Goal: Find specific page/section: Find specific page/section

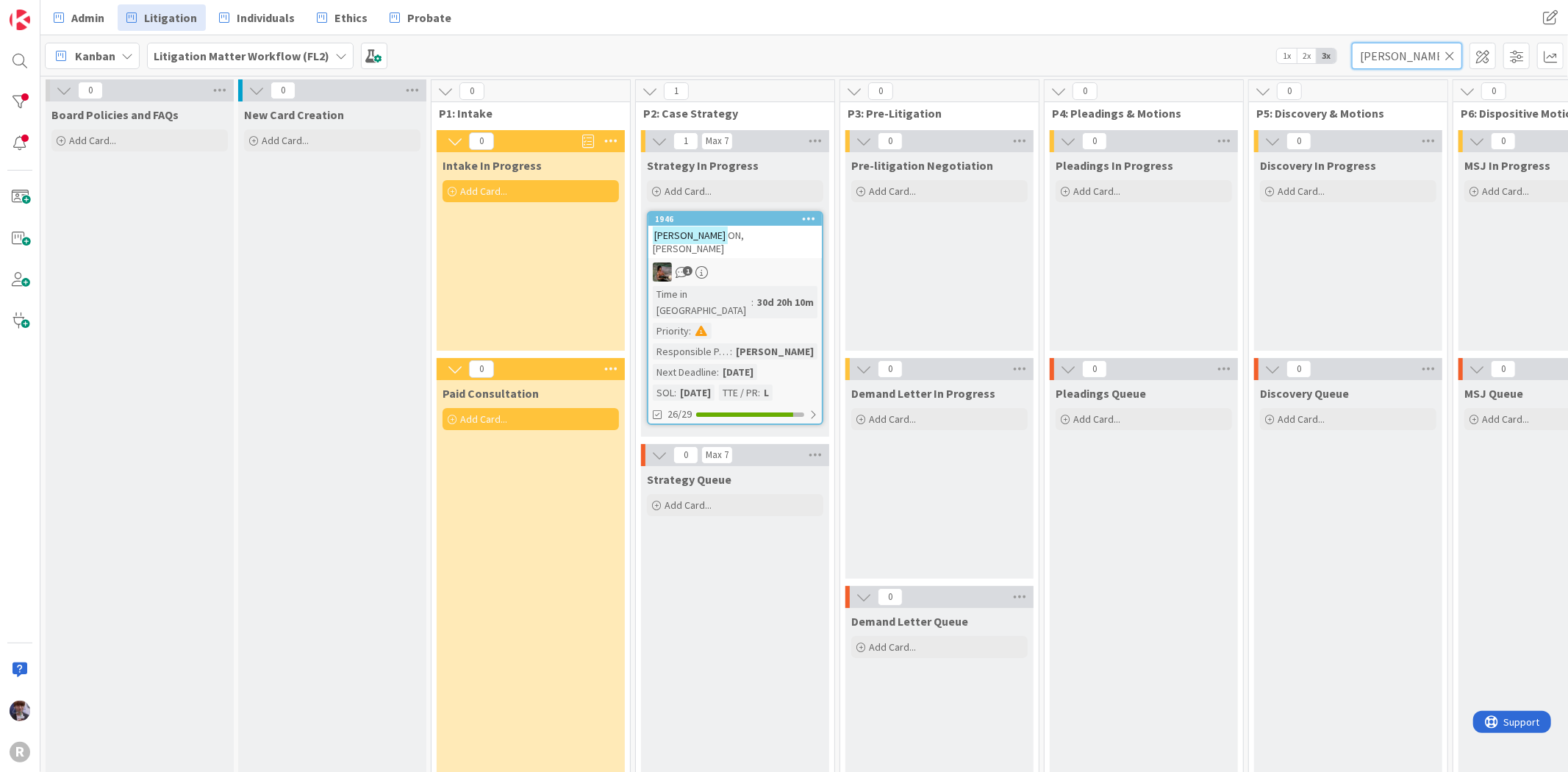
drag, startPoint x: 1394, startPoint y: 56, endPoint x: 1321, endPoint y: 54, distance: 73.0
click at [1321, 54] on div "Kanban Litigation Matter Workflow (FL2) 1x 2x 3x [PERSON_NAME]" at bounding box center [803, 55] width 1527 height 40
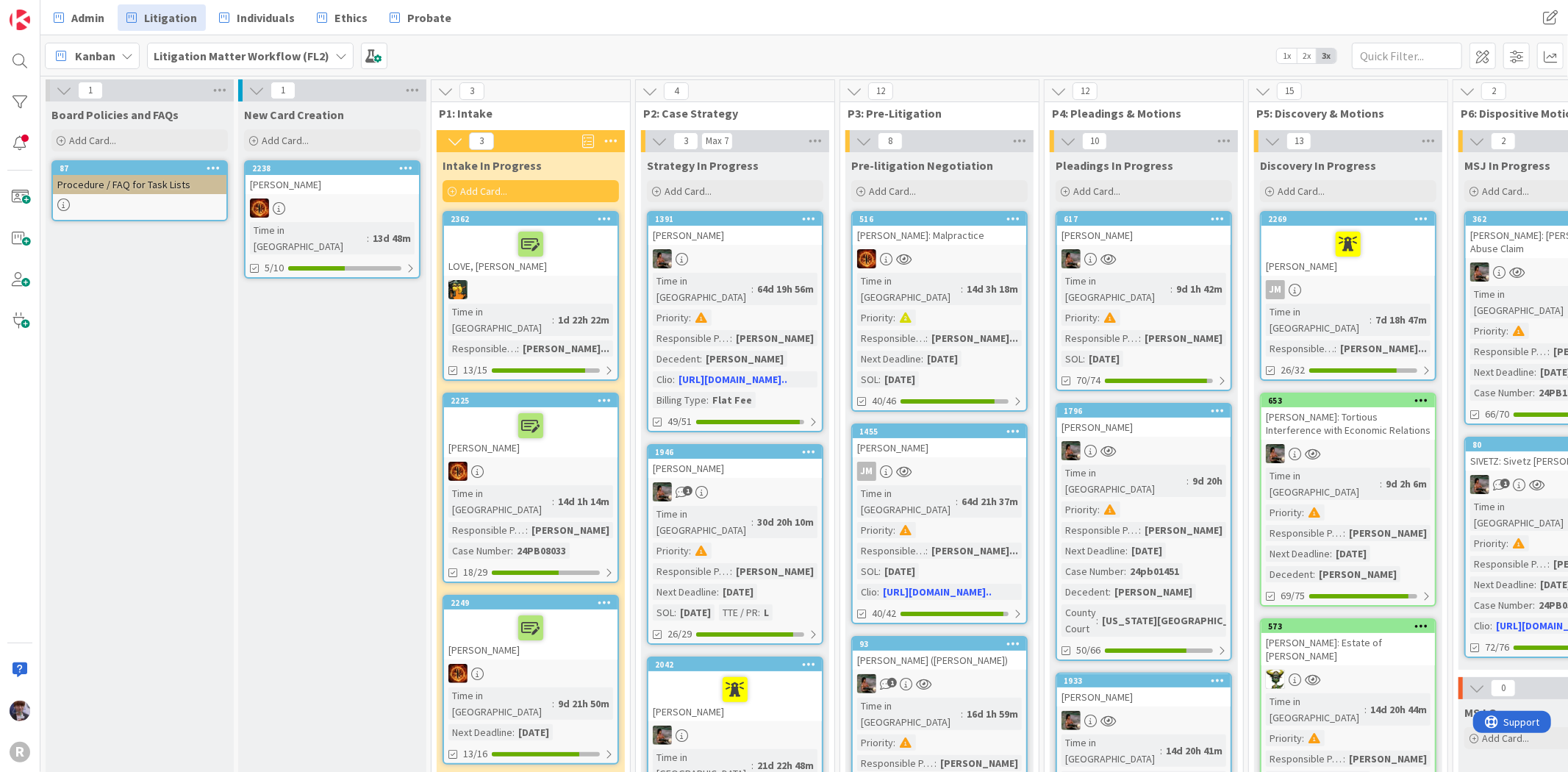
click at [1042, 20] on div "Admin Litigation Individuals Ethics Probate Admin Litigation Individuals Ethics…" at bounding box center [803, 17] width 1527 height 35
click at [1429, 49] on input "text" at bounding box center [1407, 56] width 110 height 27
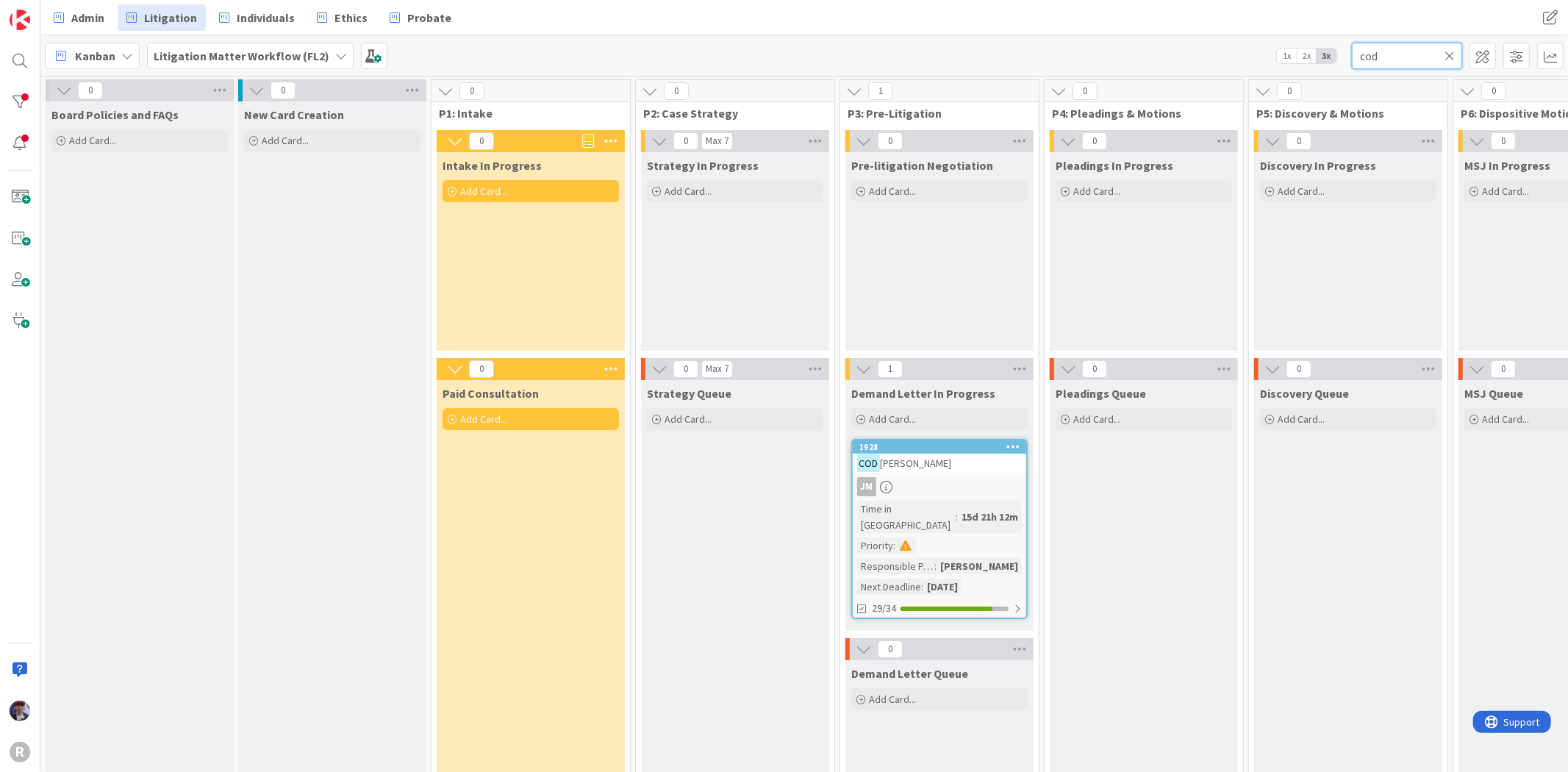
type input "cod"
click at [984, 460] on div "COD IGA, [PERSON_NAME]" at bounding box center [939, 463] width 173 height 19
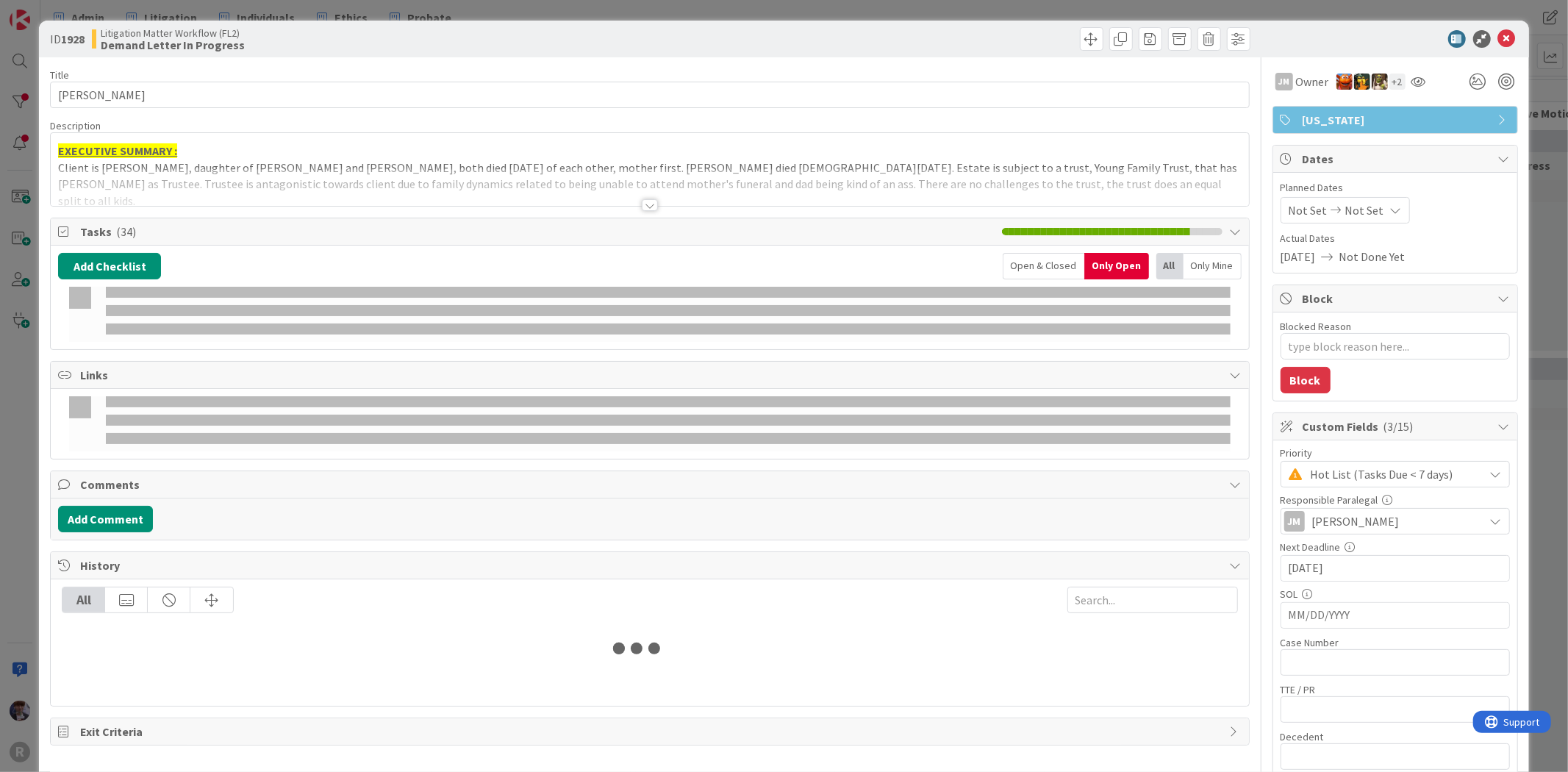
type textarea "x"
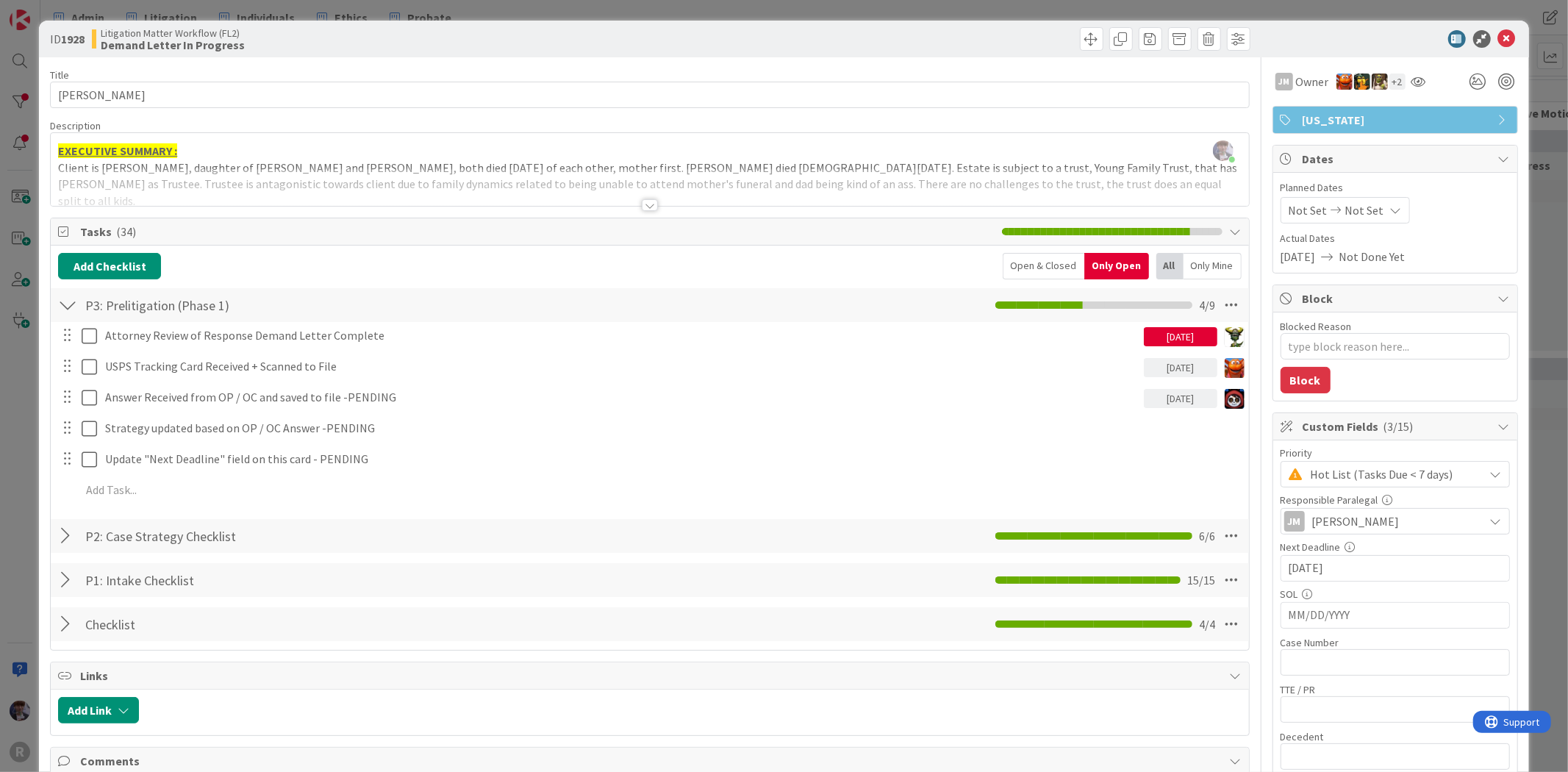
click at [19, 430] on div "ID 1928 Litigation Matter Workflow (FL2) Demand Letter In Progress Title 13 / 1…" at bounding box center [784, 386] width 1568 height 772
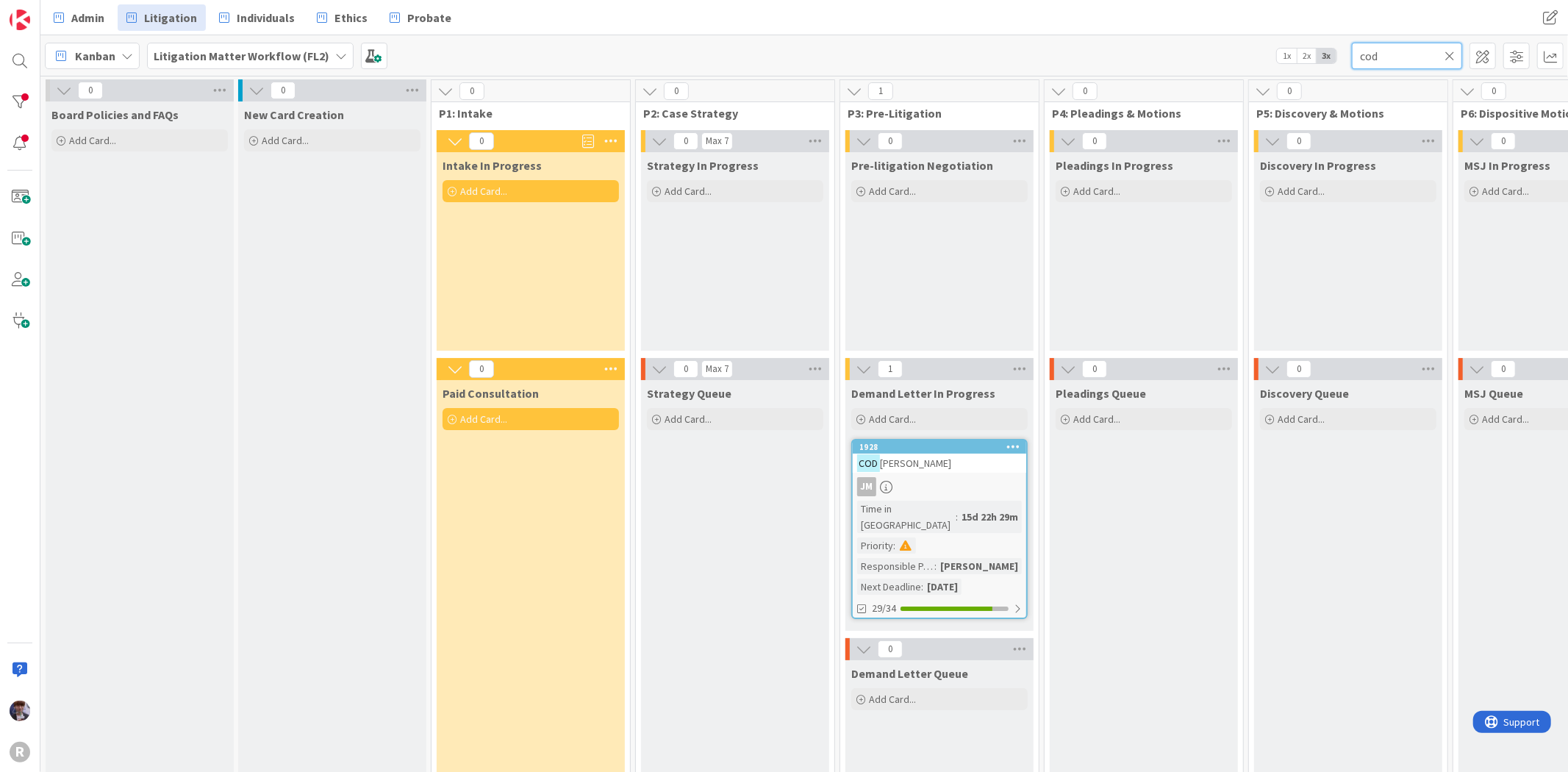
drag, startPoint x: 1384, startPoint y: 67, endPoint x: 1306, endPoint y: 75, distance: 78.4
click at [1306, 75] on div "Admin Litigation Individuals Ethics Probate Admin Litigation Individuals Ethics…" at bounding box center [803, 386] width 1527 height 772
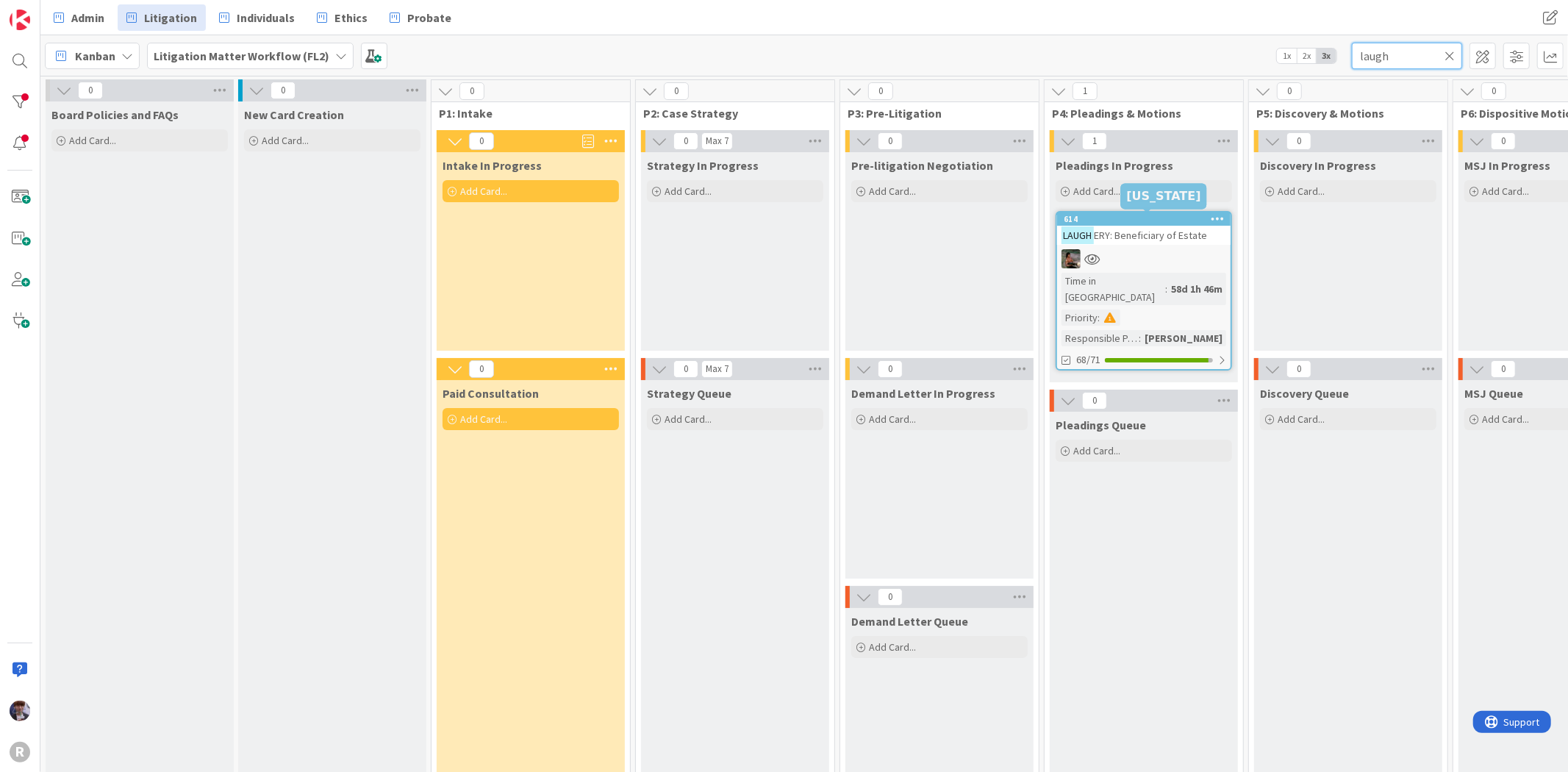
type input "laugh"
click at [1125, 260] on div at bounding box center [1143, 259] width 173 height 19
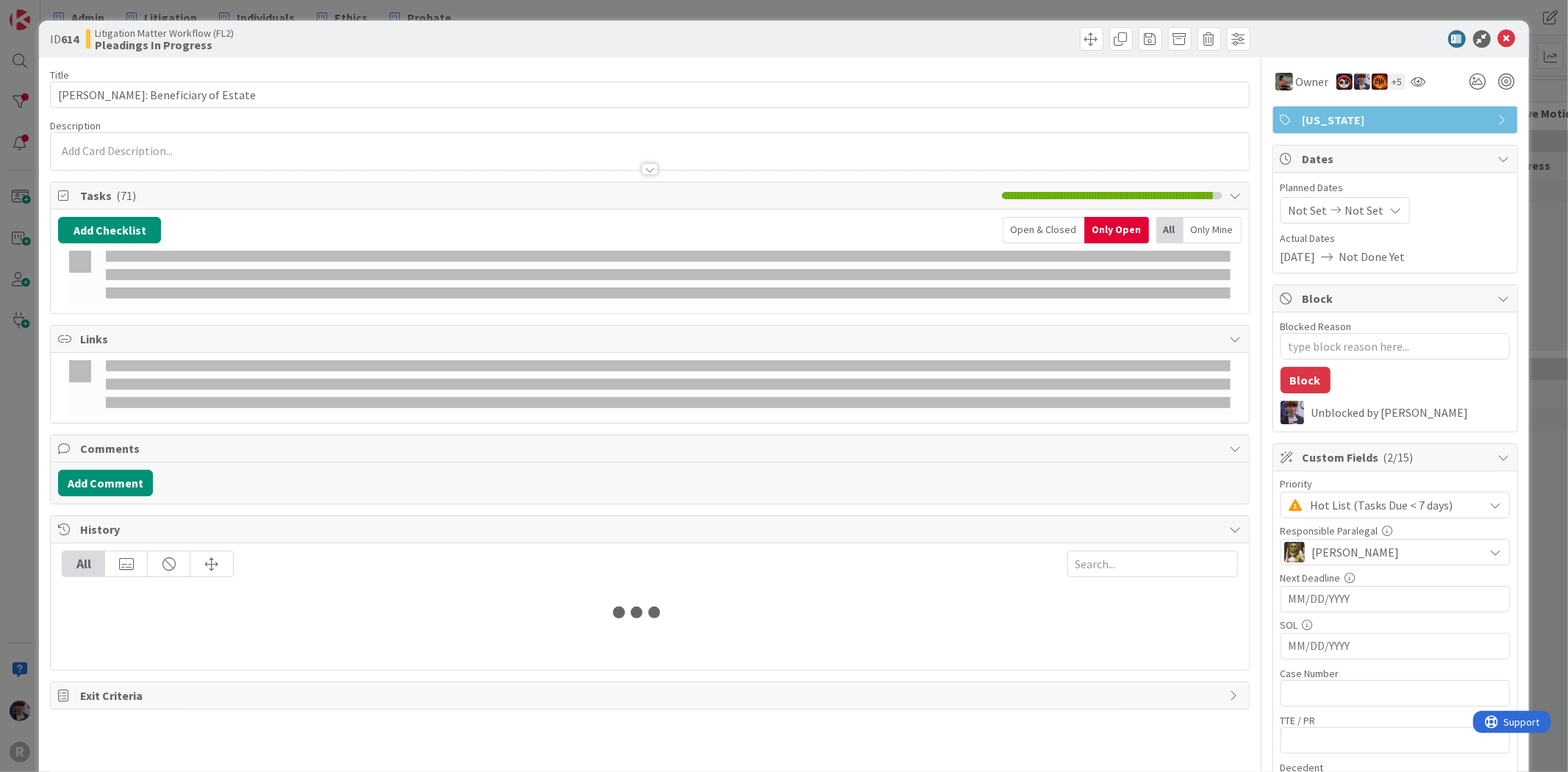
type textarea "x"
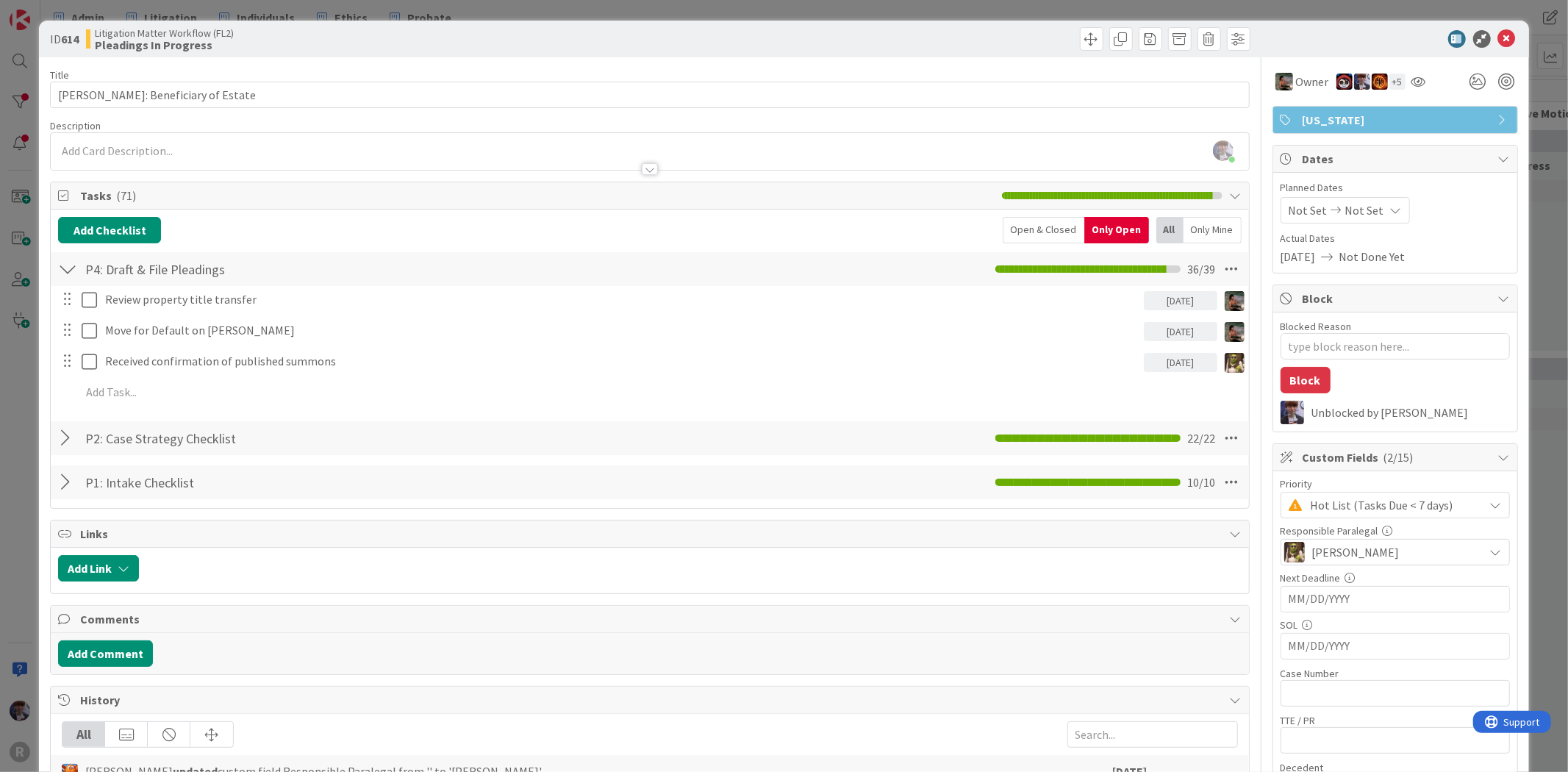
click at [61, 439] on div at bounding box center [68, 438] width 19 height 27
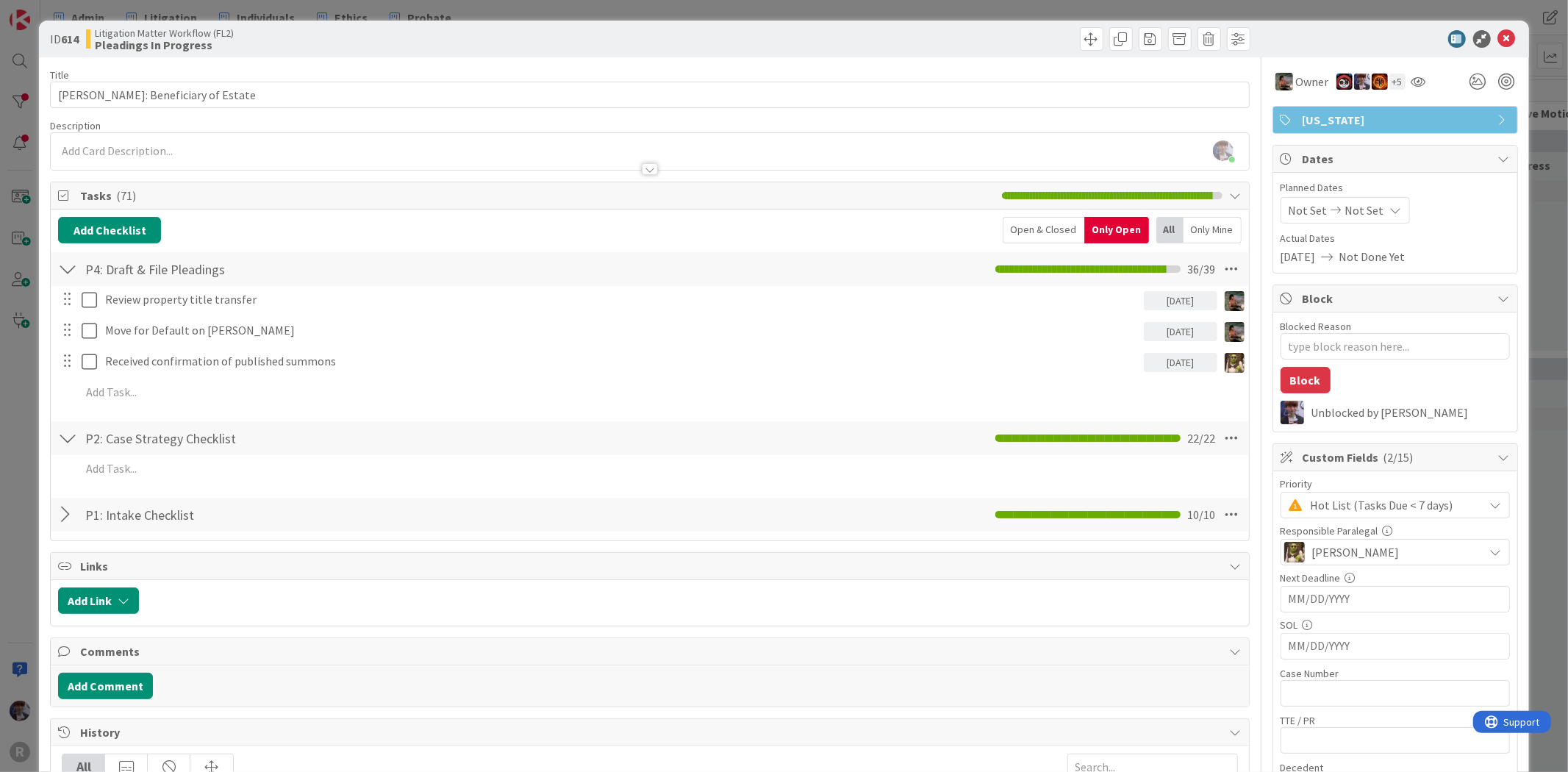
click at [65, 442] on div at bounding box center [68, 438] width 19 height 27
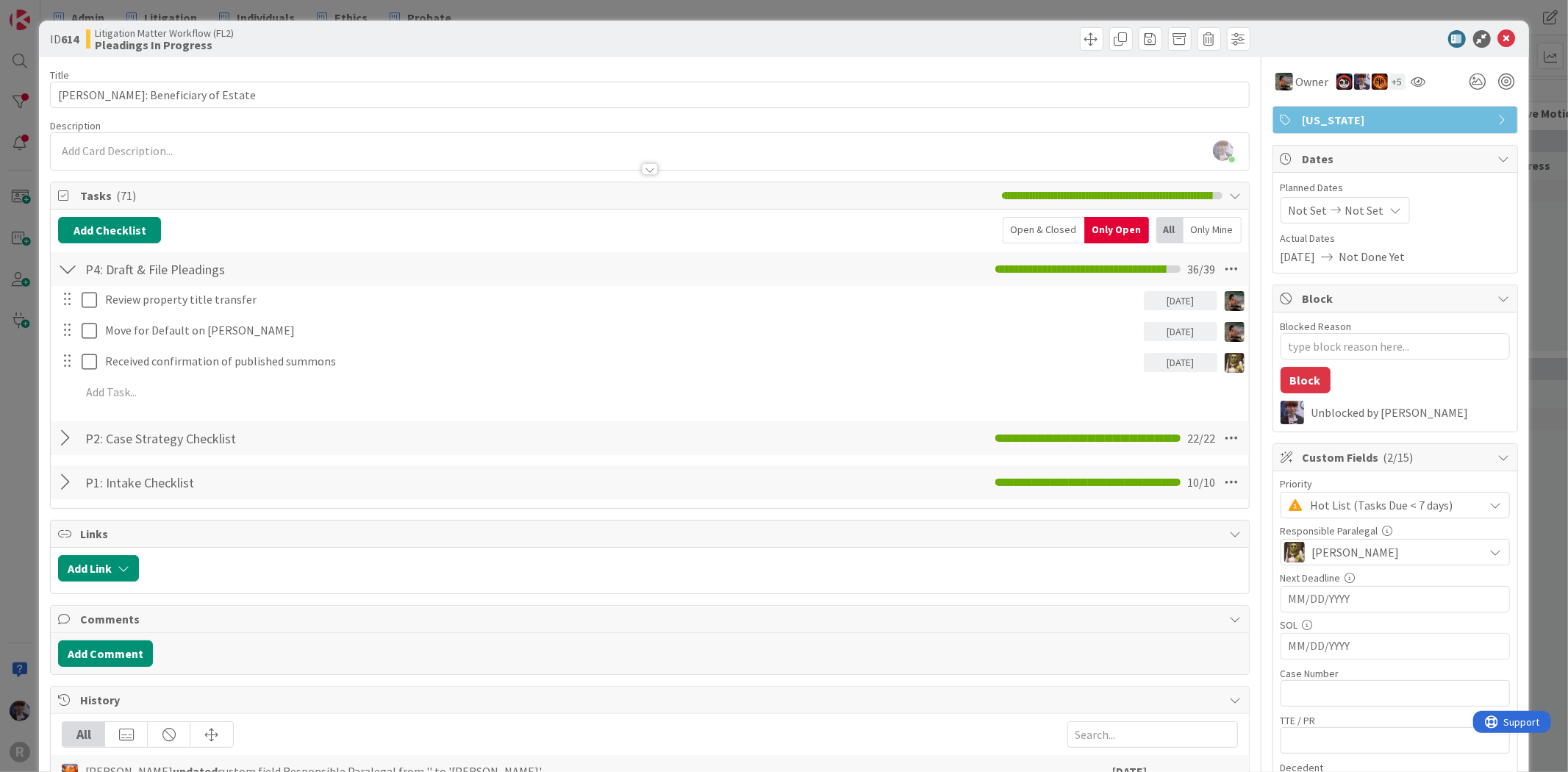
click at [1013, 231] on div "Open & Closed" at bounding box center [1042, 230] width 81 height 27
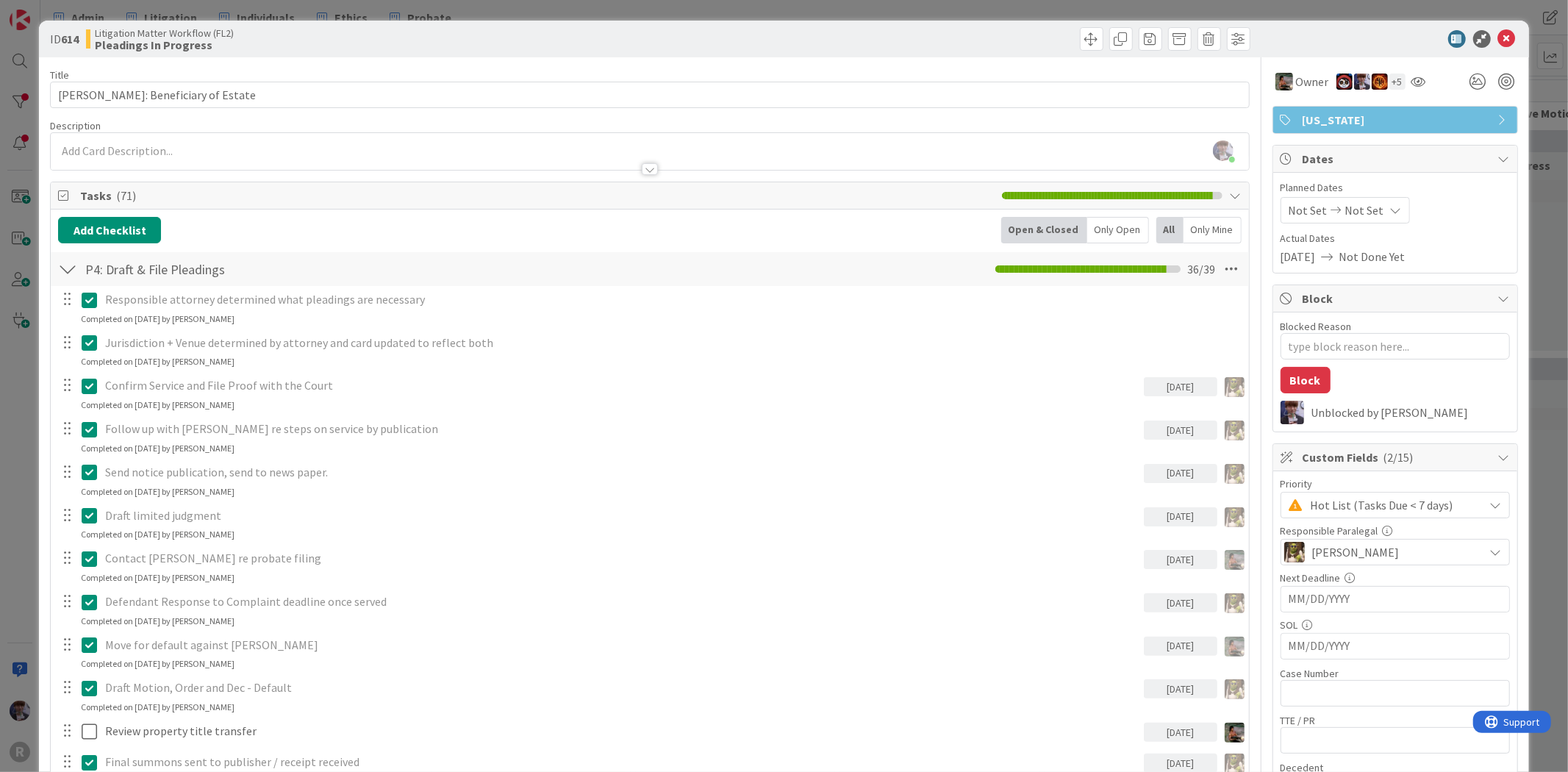
click at [1100, 228] on div "Only Open" at bounding box center [1118, 230] width 62 height 27
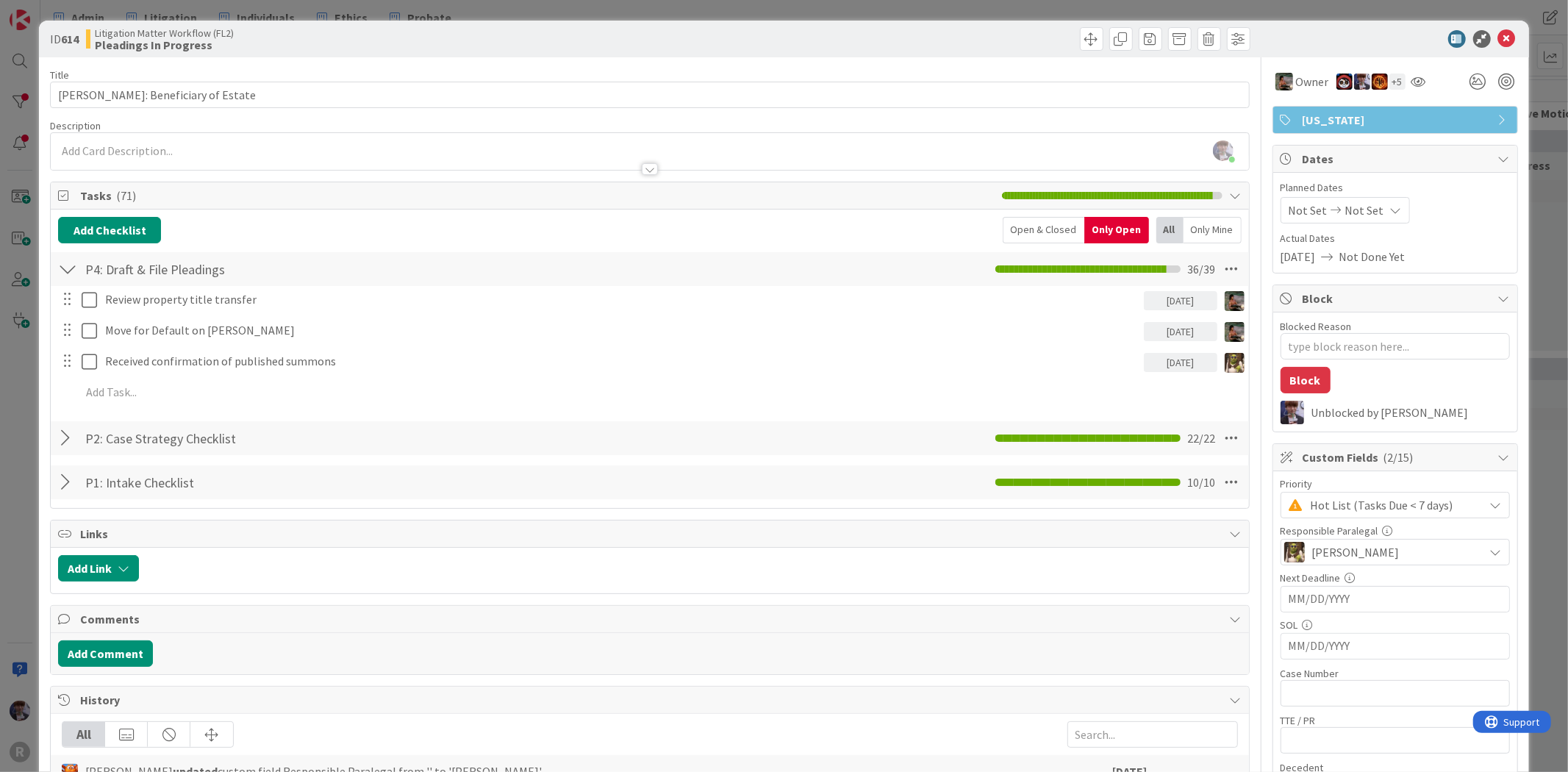
click at [30, 479] on div "ID 614 Litigation Matter Workflow (FL2) Pleadings In Progress Title 31 / 128 [P…" at bounding box center [784, 386] width 1568 height 772
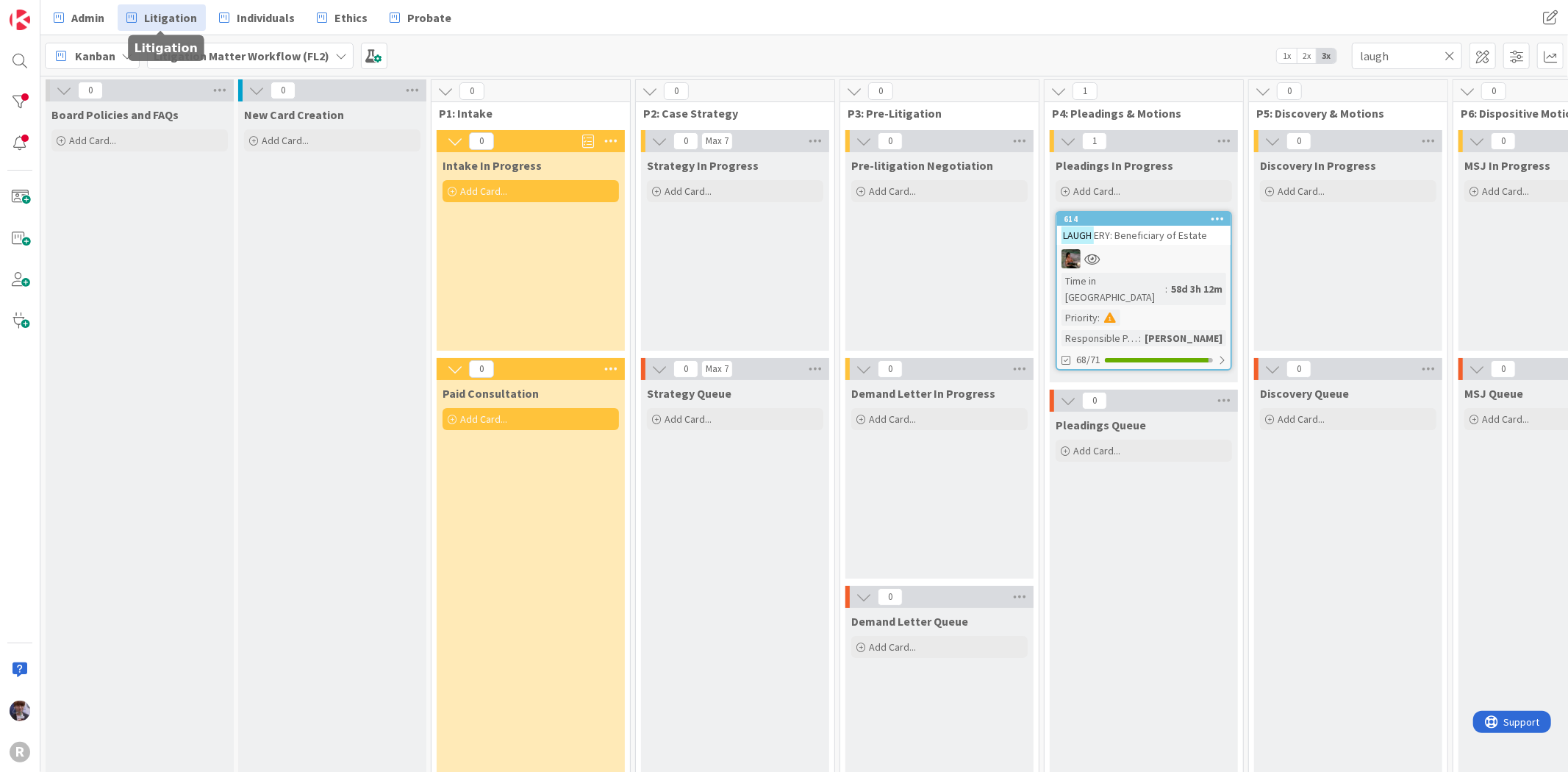
click at [190, 18] on span "Litigation" at bounding box center [171, 17] width 53 height 18
drag, startPoint x: 1400, startPoint y: 44, endPoint x: 1331, endPoint y: 49, distance: 69.2
click at [1331, 49] on div "Kanban Litigation Matter Workflow (FL2) 1x 2x 3x laugh" at bounding box center [803, 55] width 1527 height 40
type input "[PERSON_NAME]"
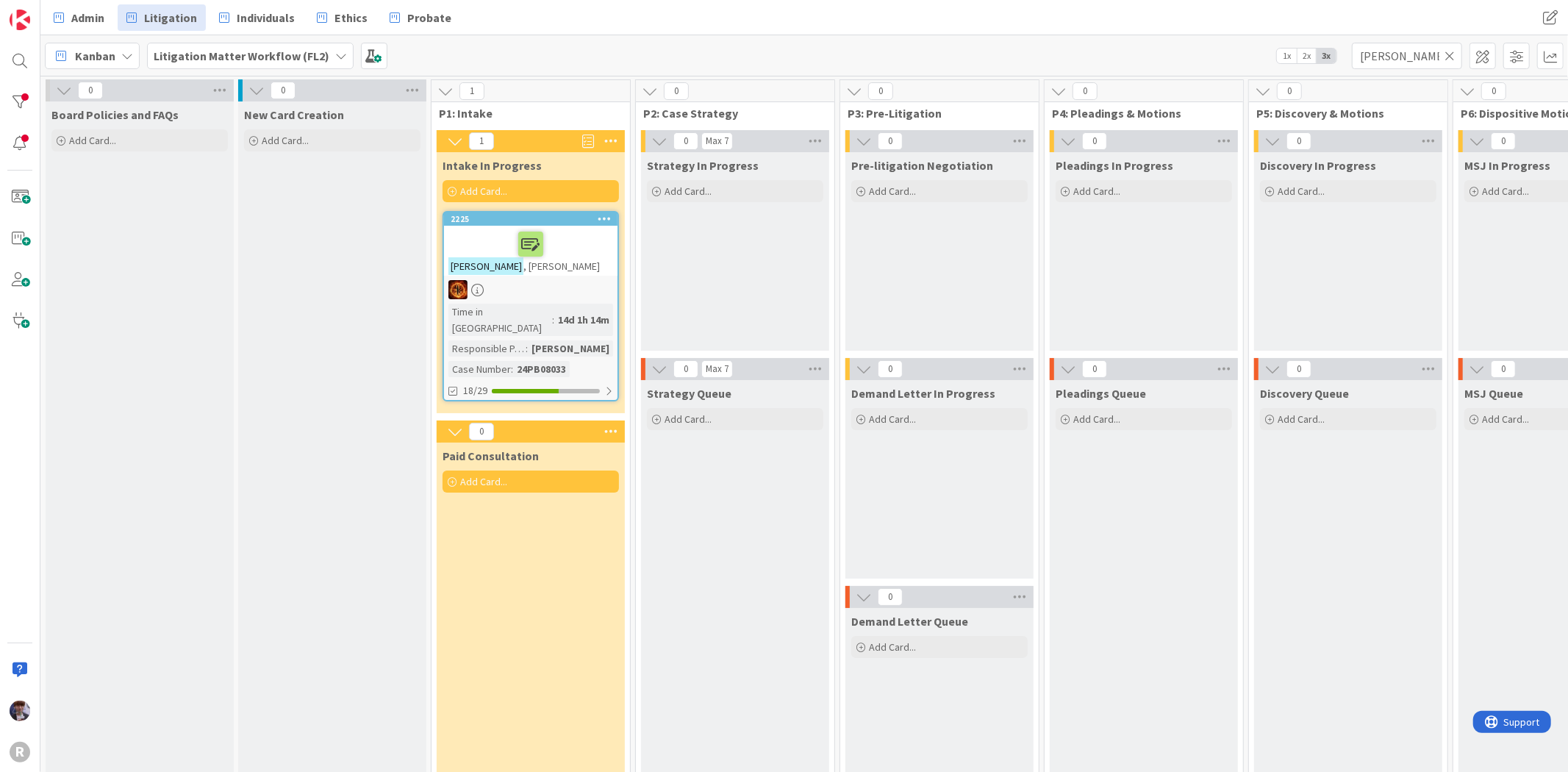
click at [531, 257] on div at bounding box center [531, 244] width 165 height 31
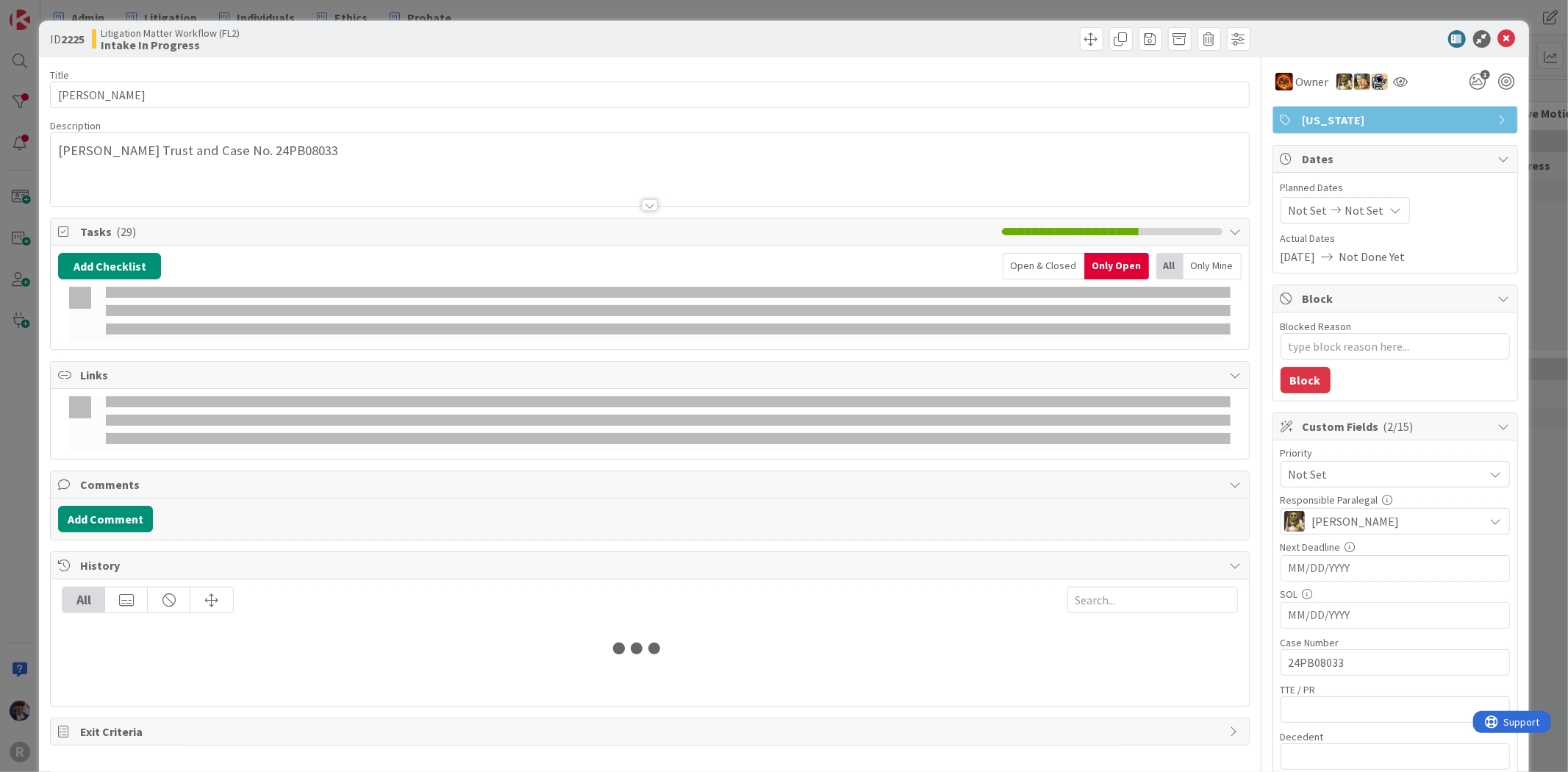
type textarea "x"
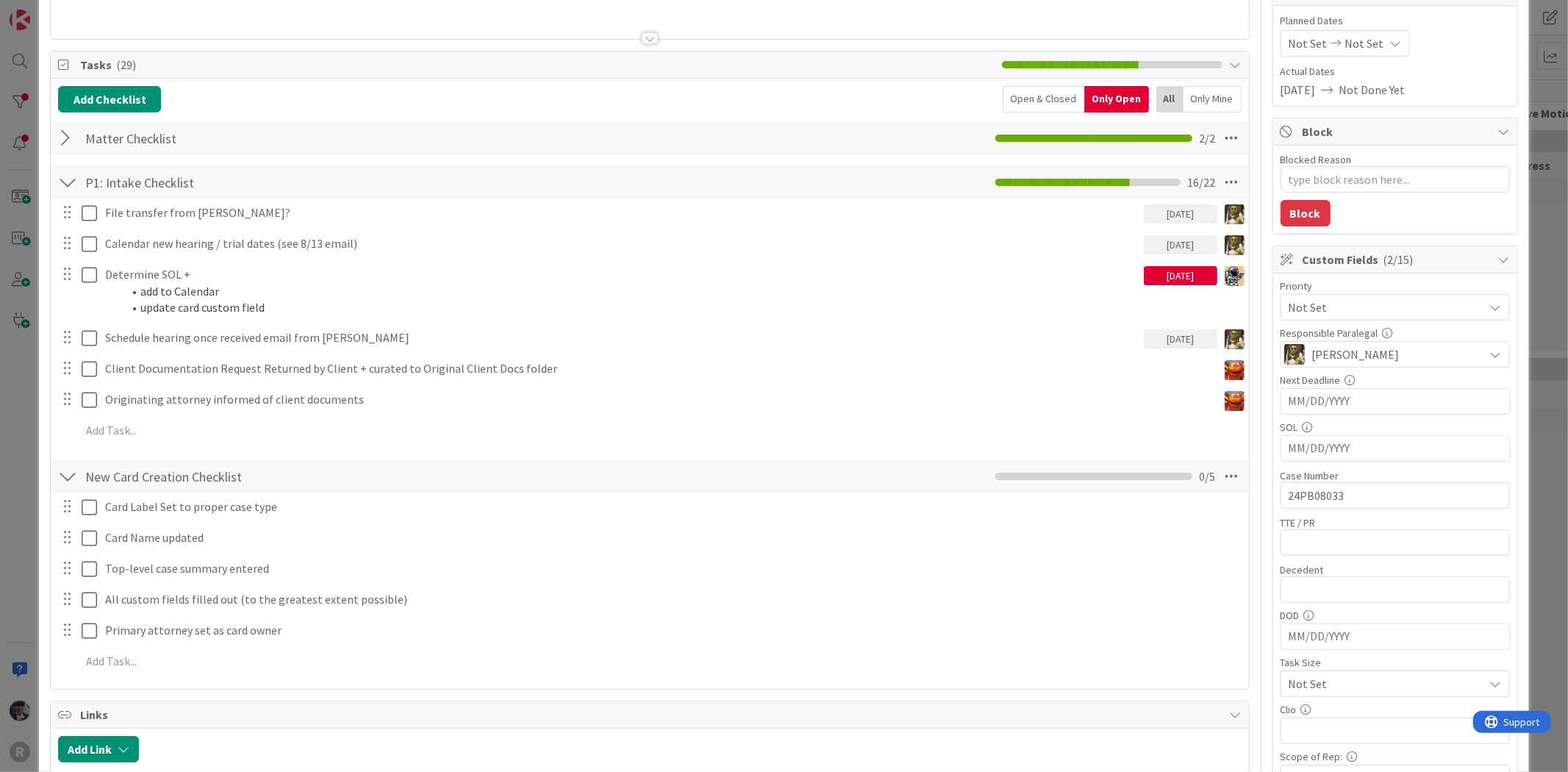
scroll to position [163, 0]
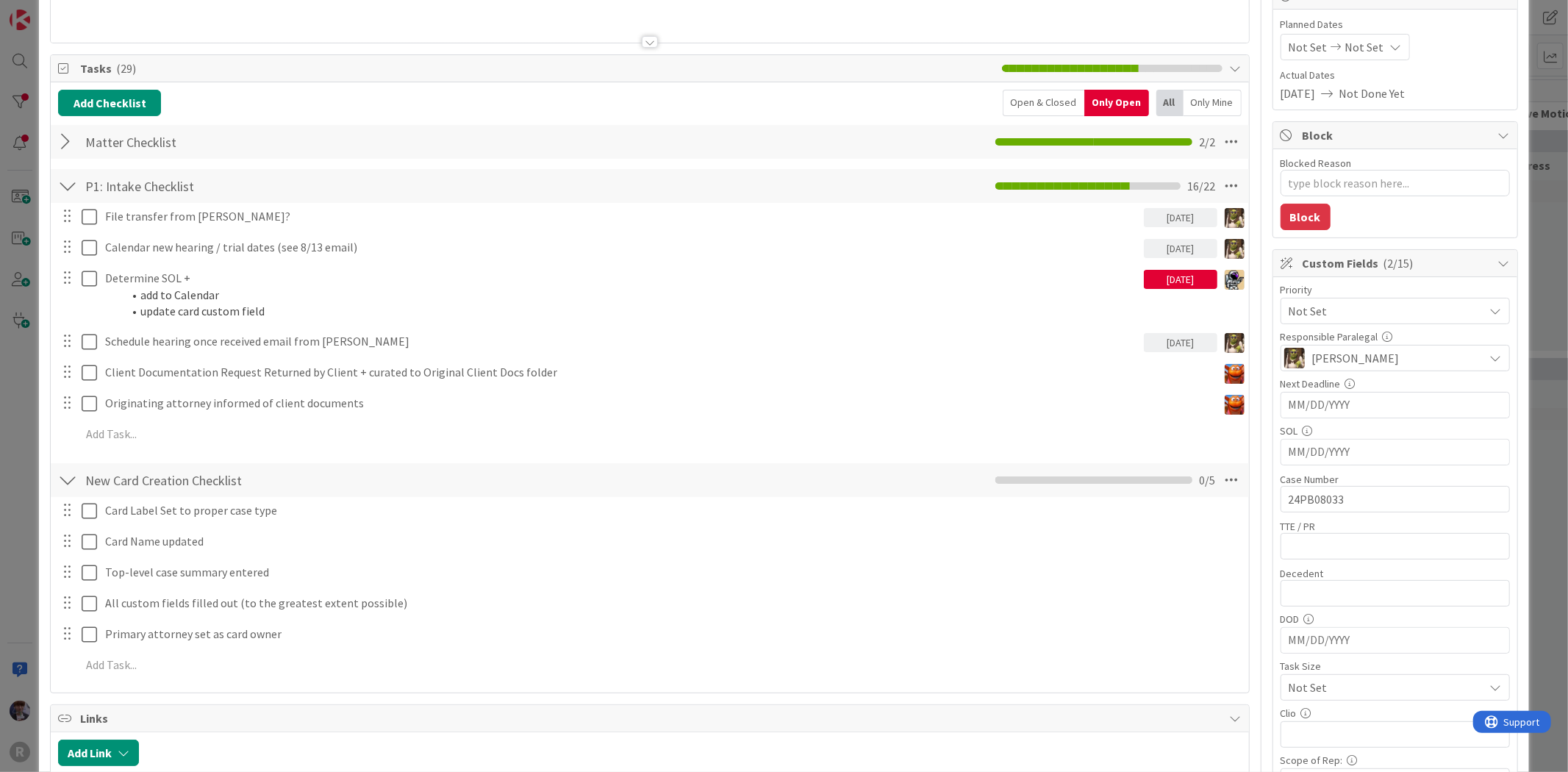
click at [11, 380] on div "ID 2225 Litigation Matter Workflow (FL2) Intake In Progress Title 14 / 128 [PER…" at bounding box center [784, 386] width 1568 height 772
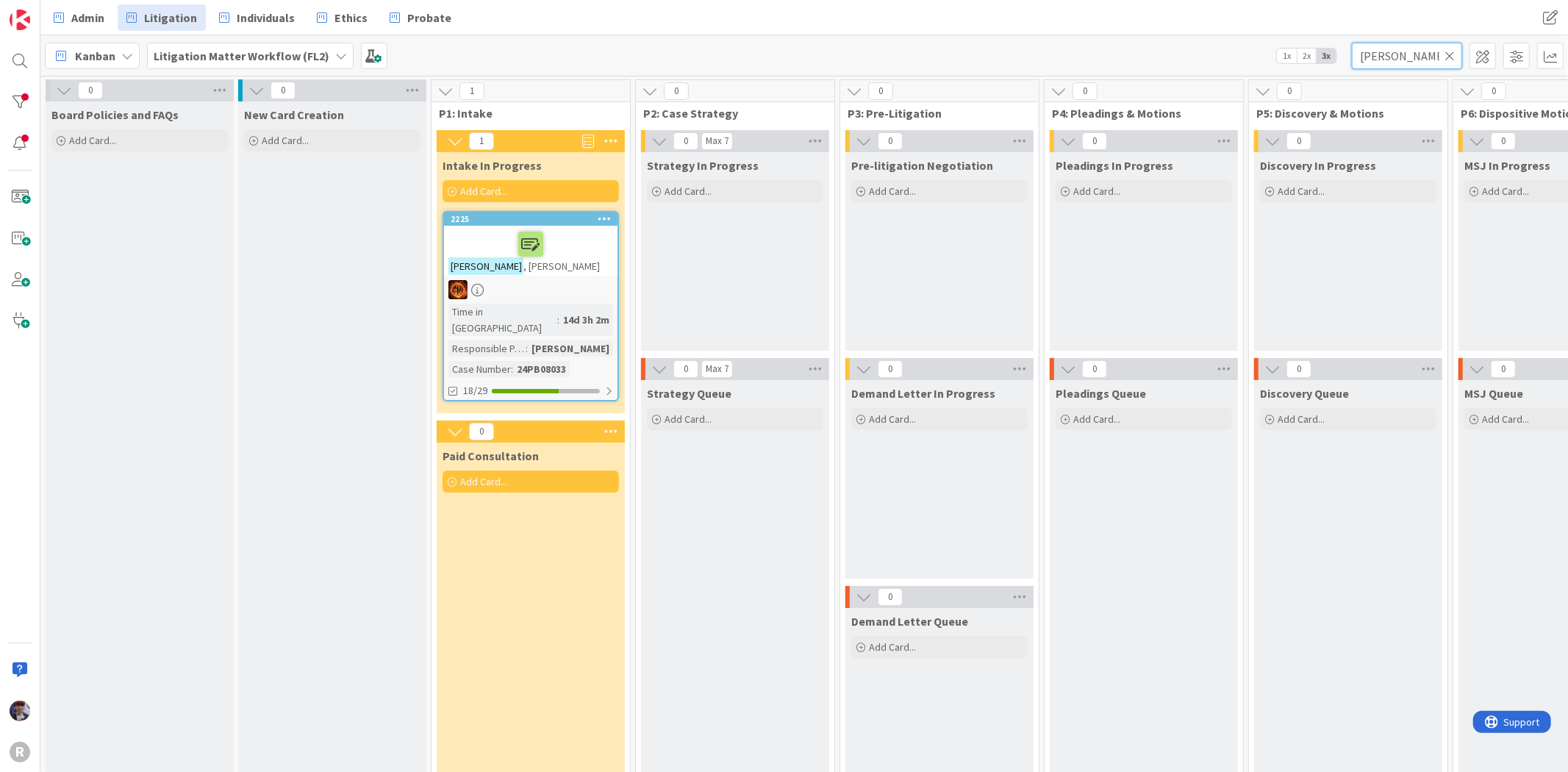
drag, startPoint x: 1365, startPoint y: 50, endPoint x: 1313, endPoint y: 49, distance: 52.0
click at [1313, 49] on div "Kanban Litigation Matter Workflow (FL2) 1x 2x 3x [PERSON_NAME]" at bounding box center [803, 55] width 1527 height 40
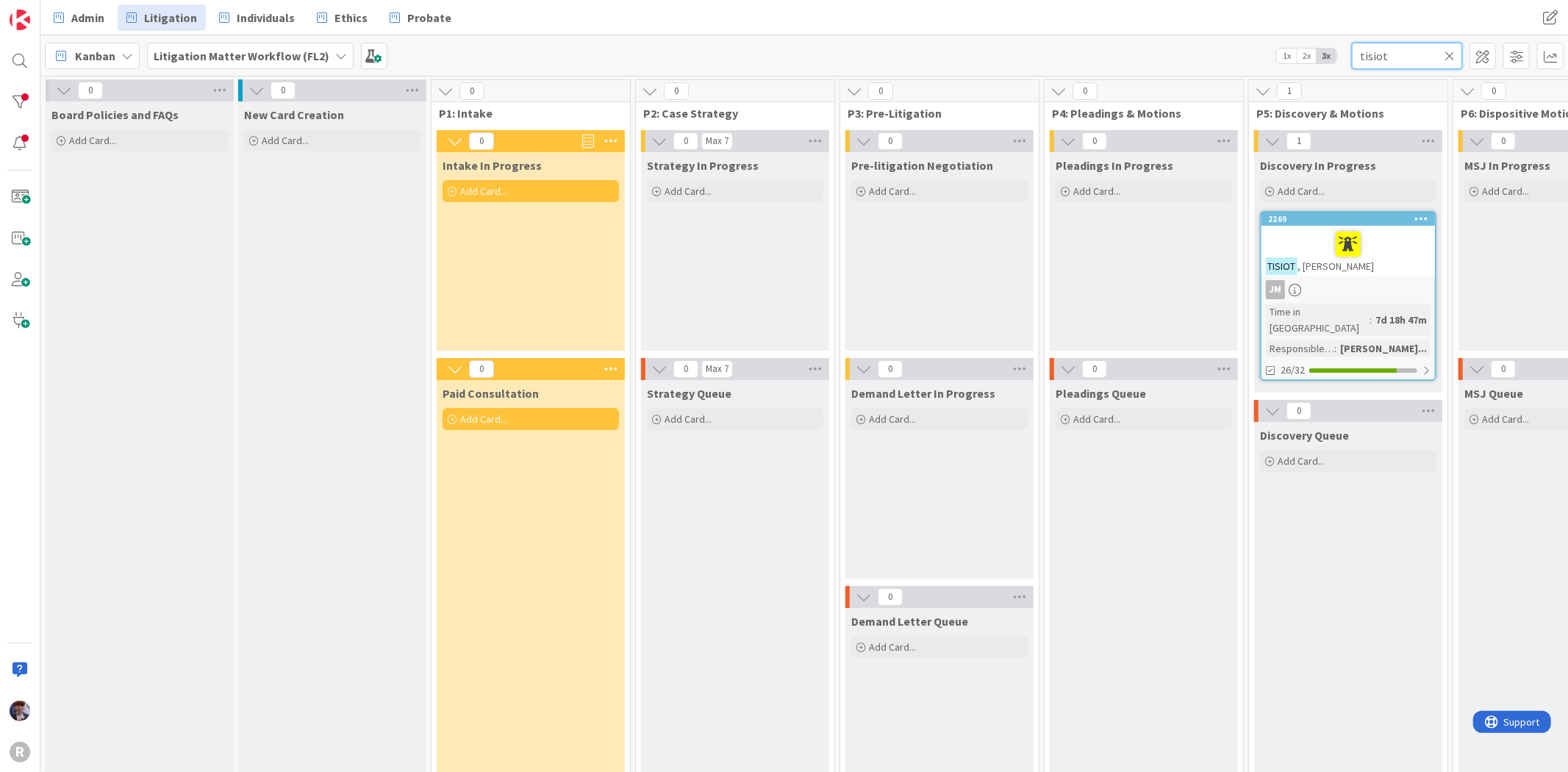
type input "tisiot"
click at [1423, 250] on div at bounding box center [1348, 244] width 165 height 31
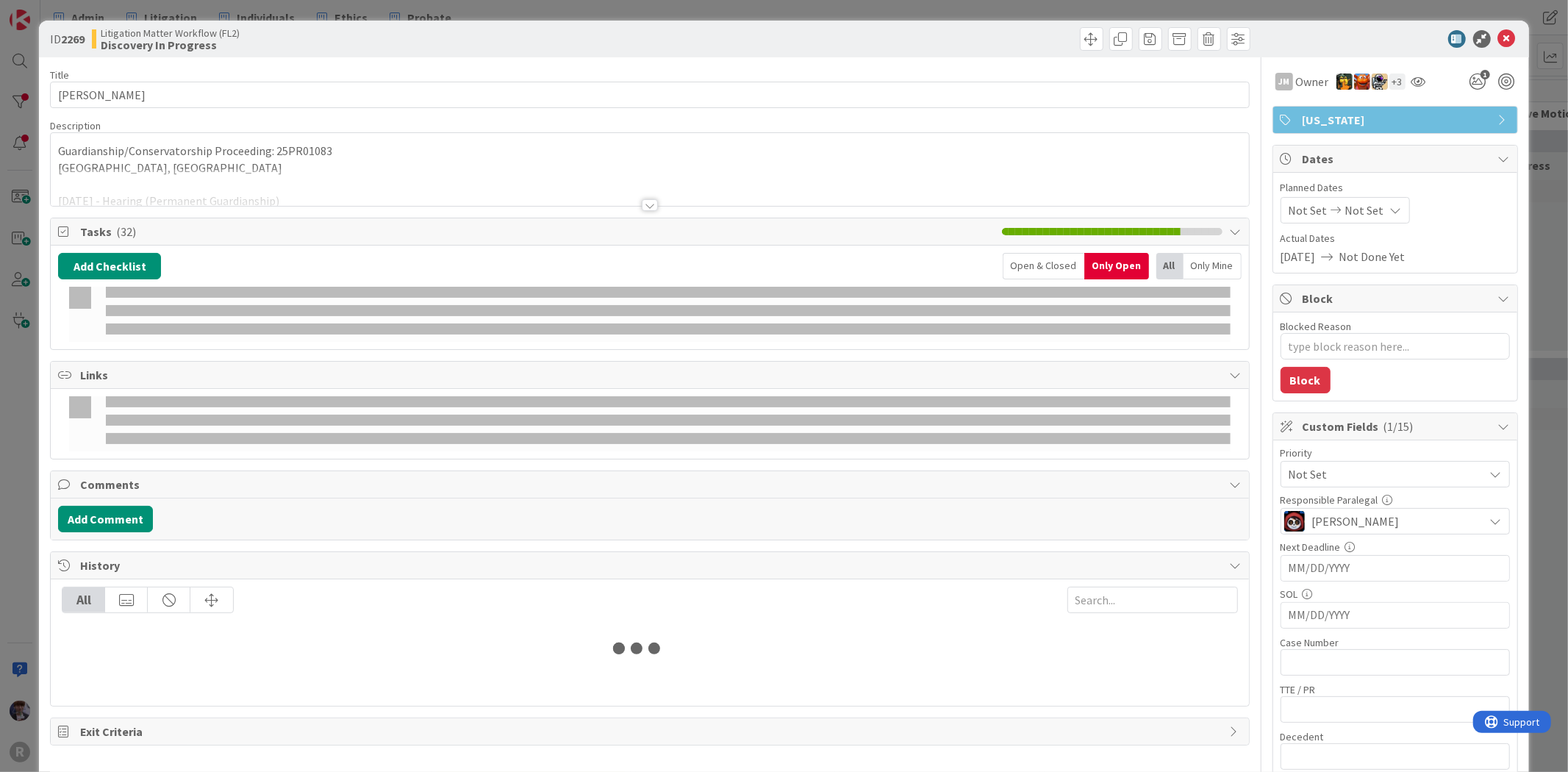
type textarea "x"
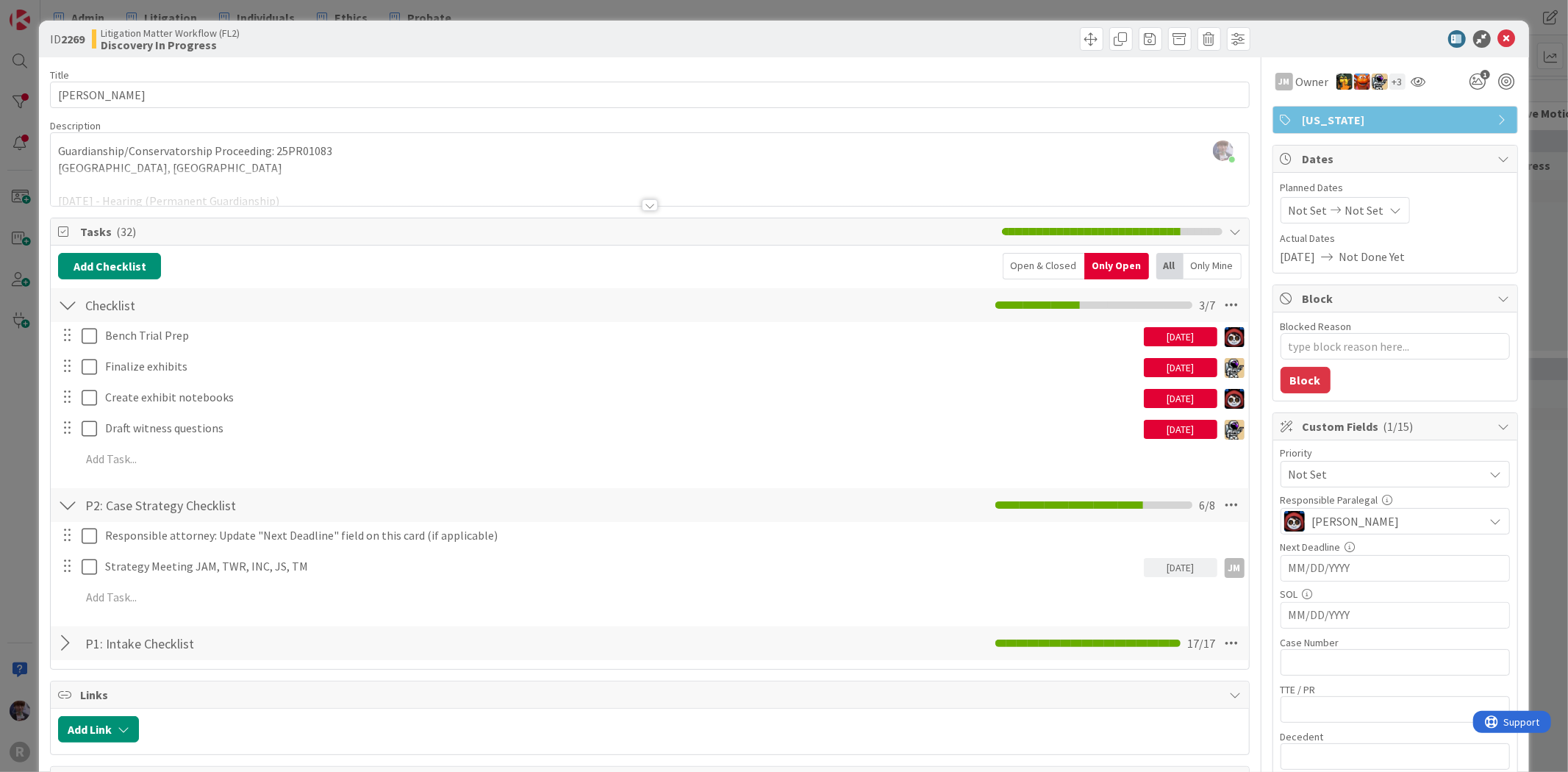
click at [1053, 262] on div "Open & Closed" at bounding box center [1042, 266] width 81 height 27
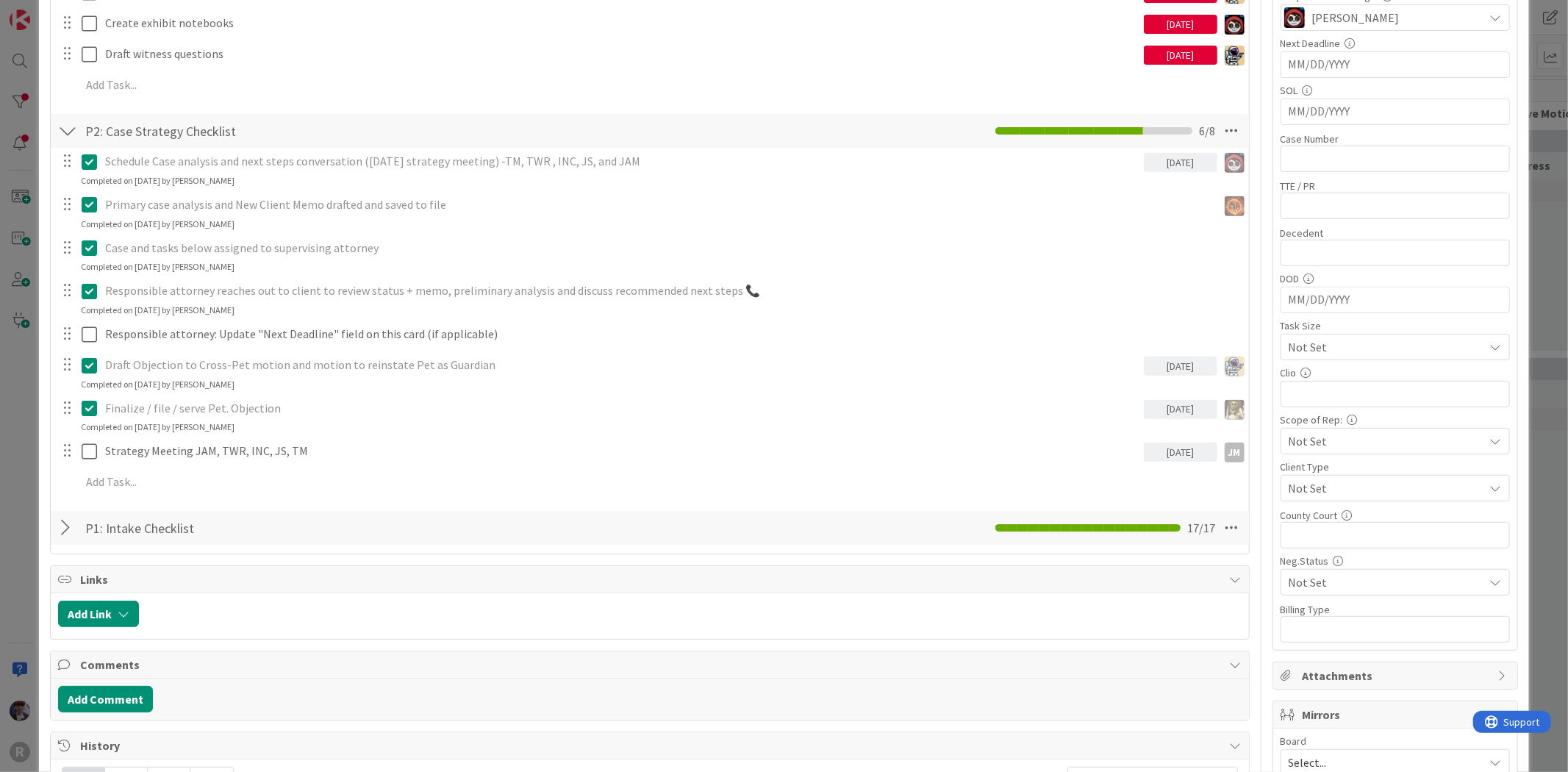
scroll to position [408, 0]
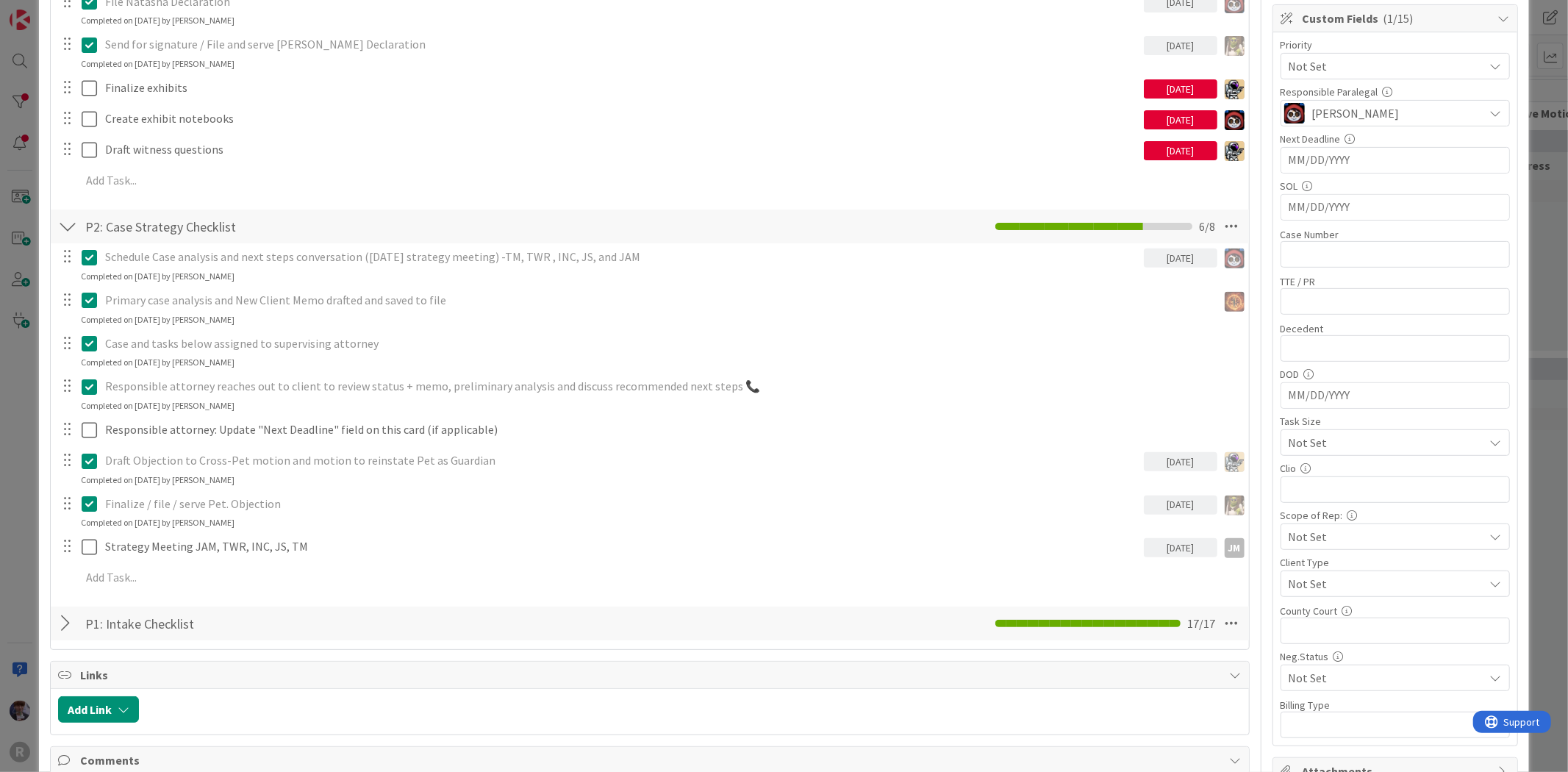
click at [72, 618] on div at bounding box center [68, 623] width 19 height 27
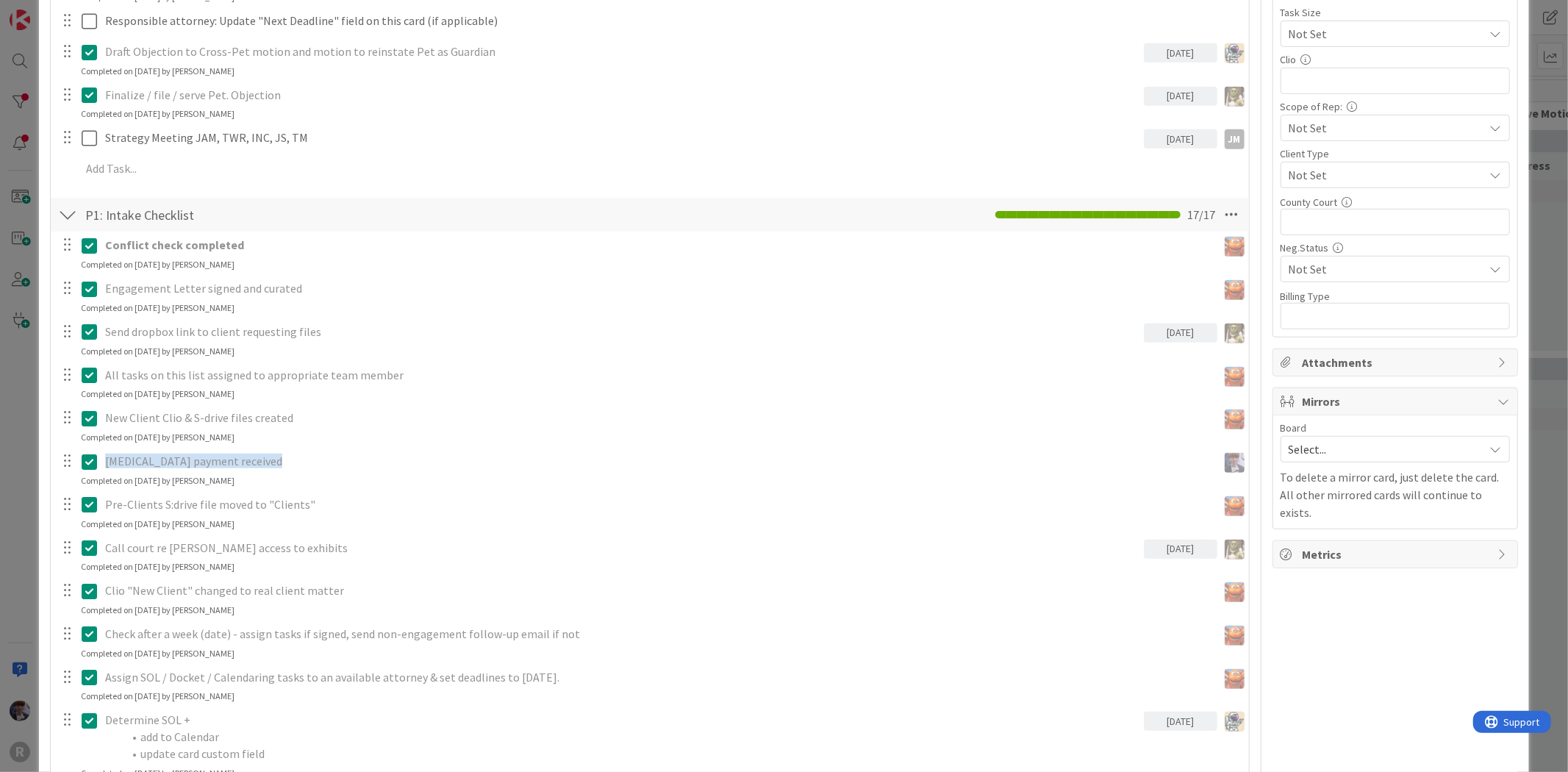
scroll to position [899, 0]
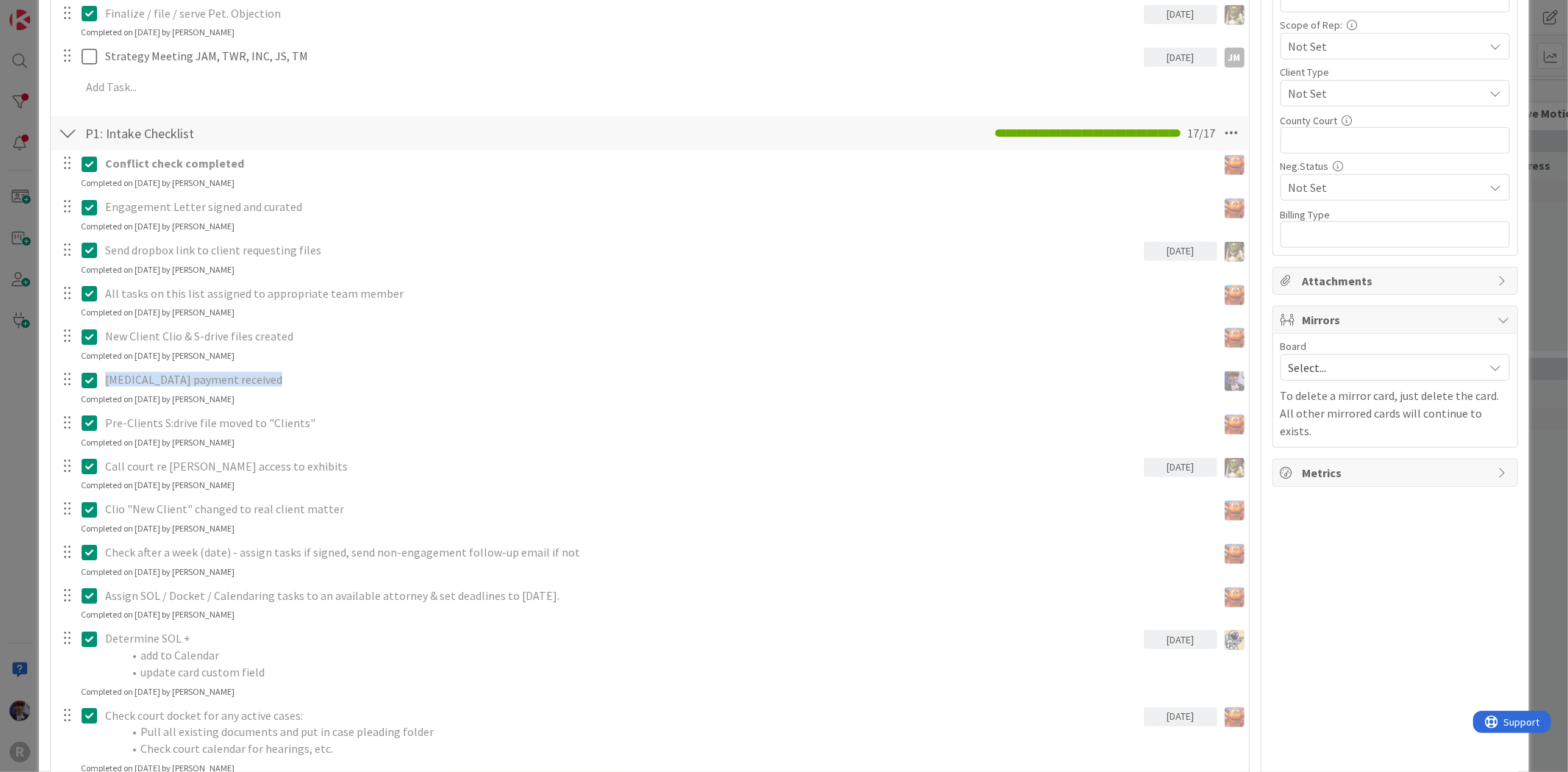
click at [241, 248] on p "Send dropbox link to client requesting files" at bounding box center [621, 250] width 1032 height 17
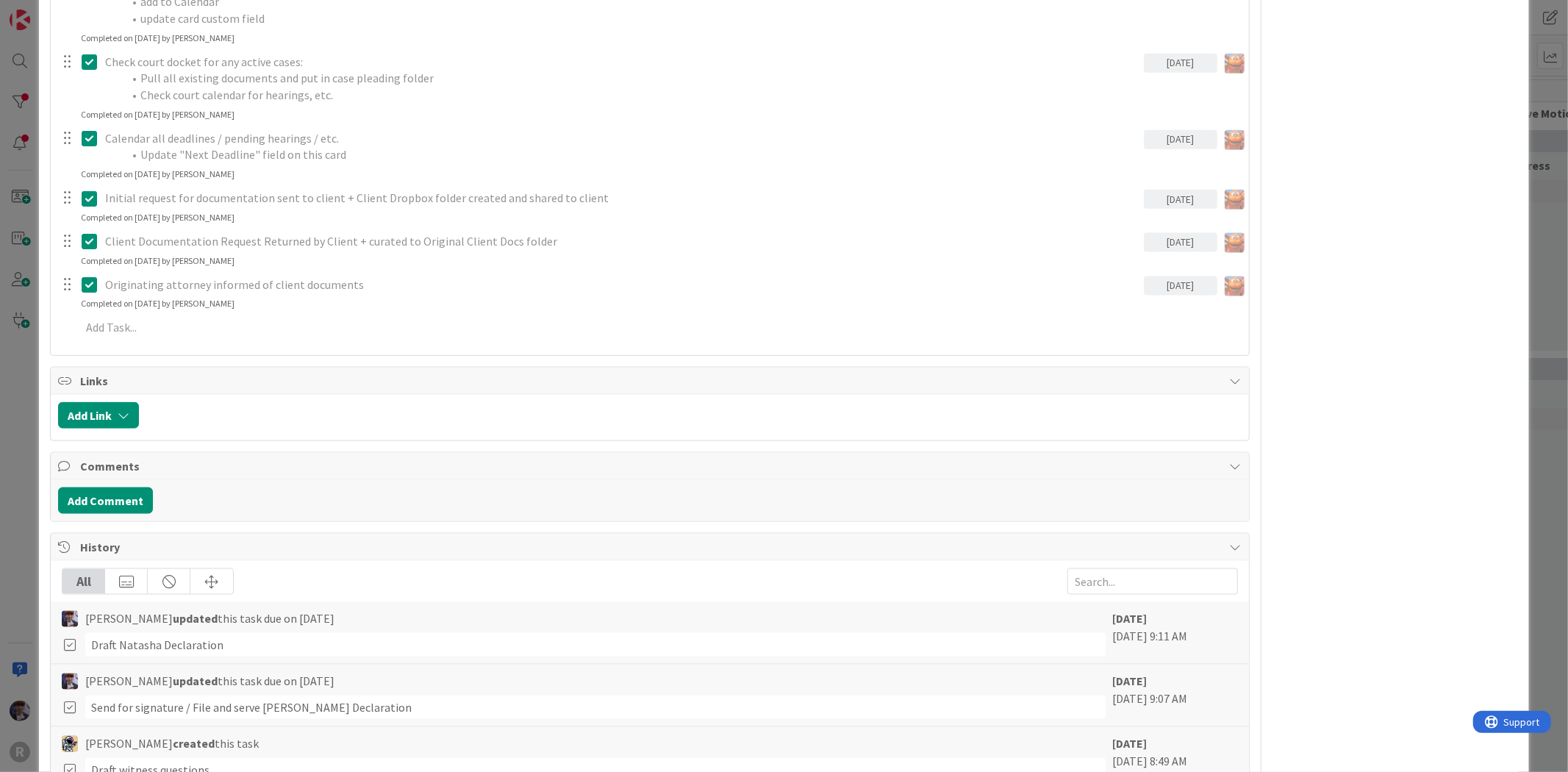
scroll to position [1800, 0]
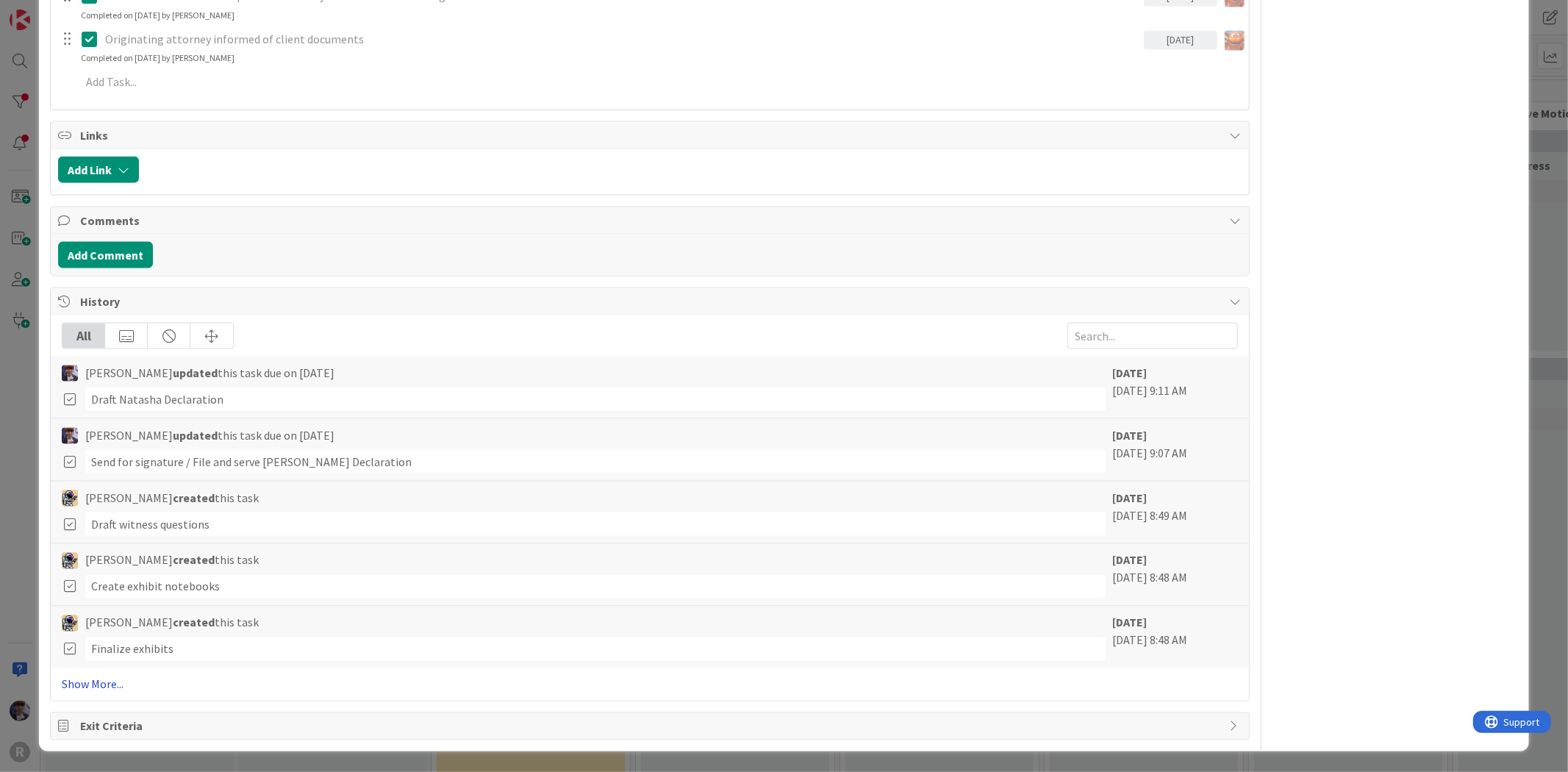
click at [97, 687] on link "Show More..." at bounding box center [649, 684] width 1175 height 18
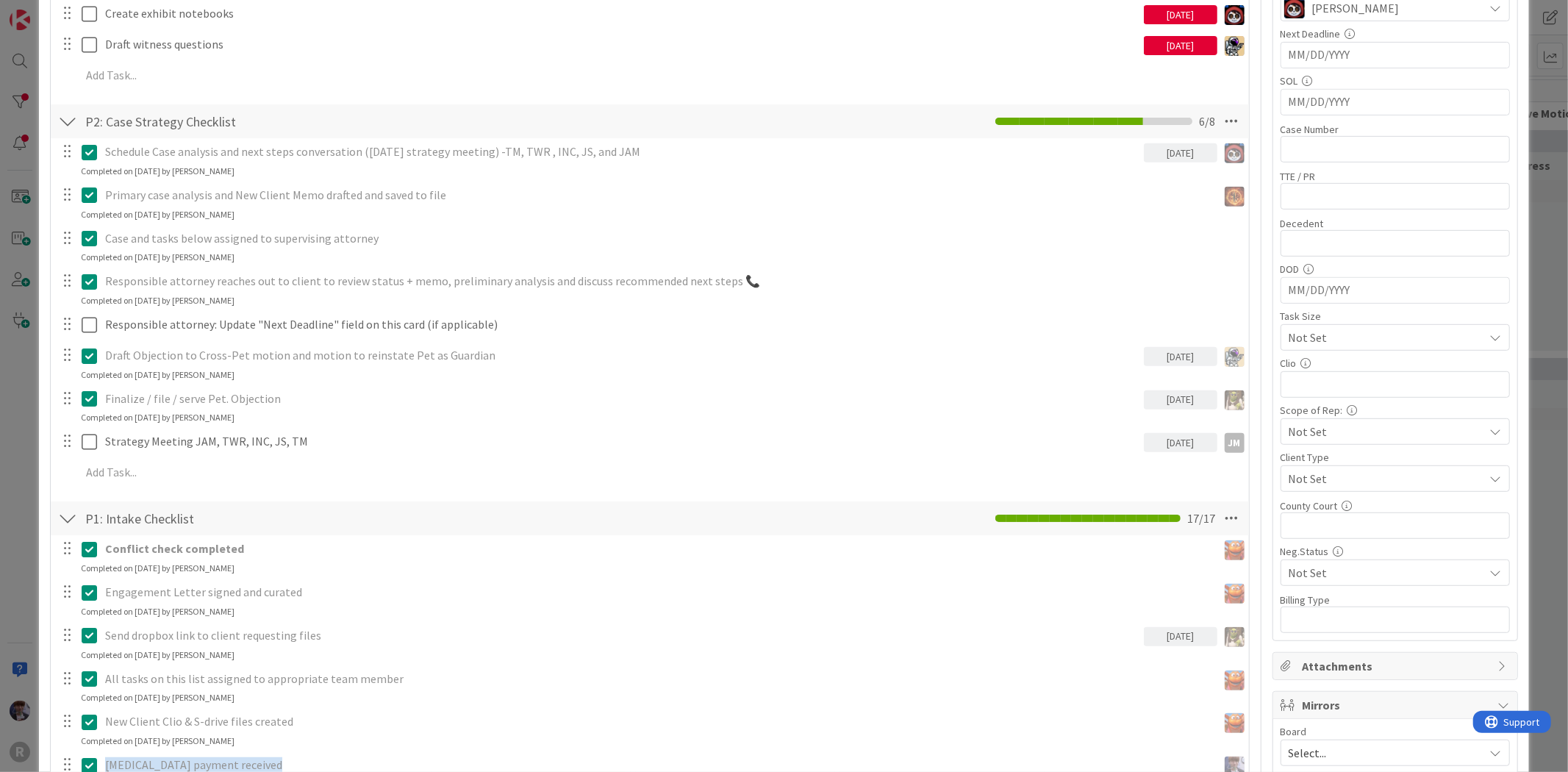
scroll to position [166, 0]
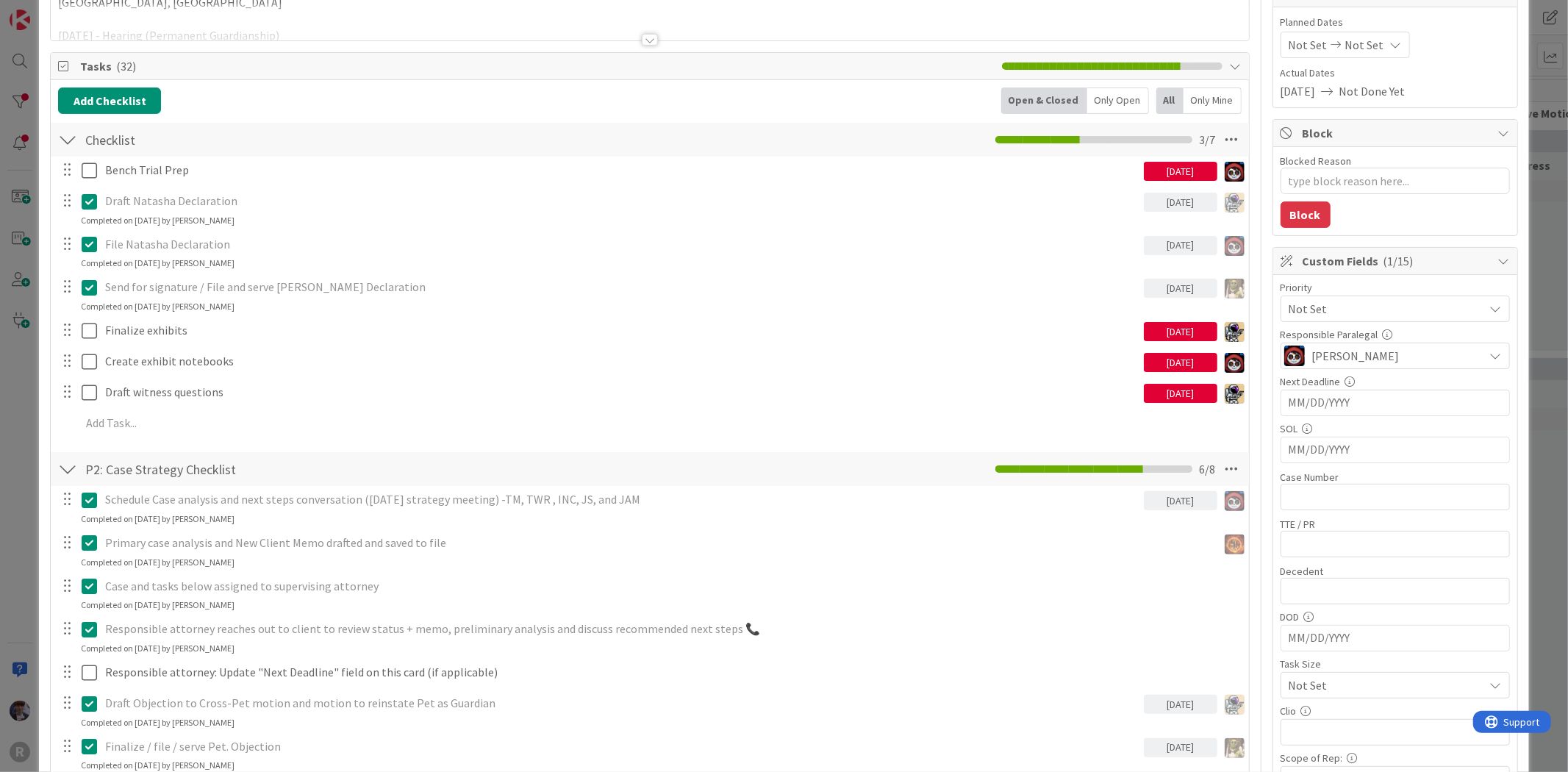
click at [24, 474] on div "ID 2269 Litigation Matter Workflow (FL2) Discovery In Progress Title 14 / 128 […" at bounding box center [784, 386] width 1568 height 772
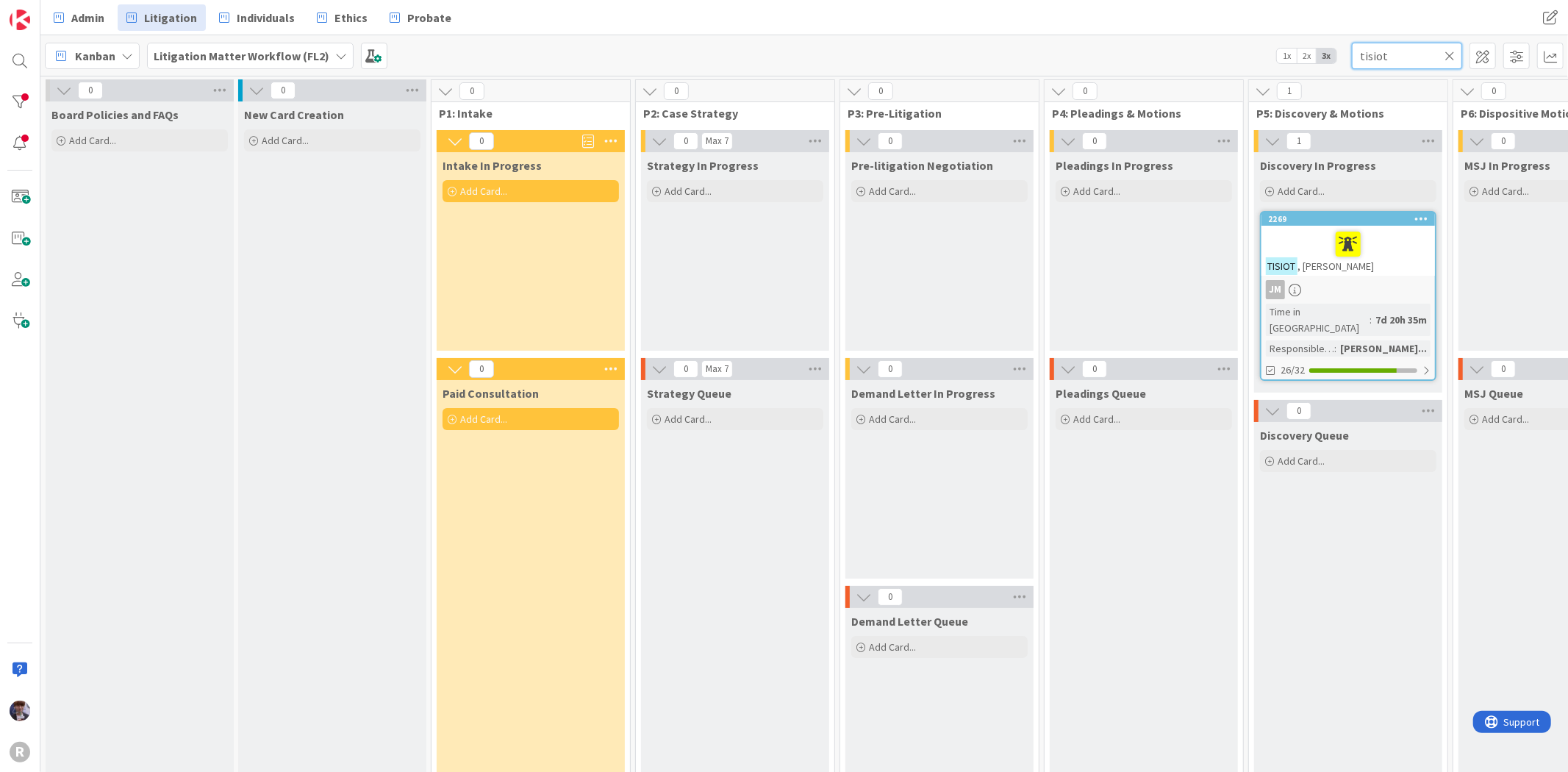
drag, startPoint x: 1396, startPoint y: 64, endPoint x: 1267, endPoint y: 81, distance: 130.1
click at [1267, 81] on div "Admin Litigation Individuals Ethics Probate Admin Litigation Individuals Ethics…" at bounding box center [803, 386] width 1527 height 772
type input "[PERSON_NAME]"
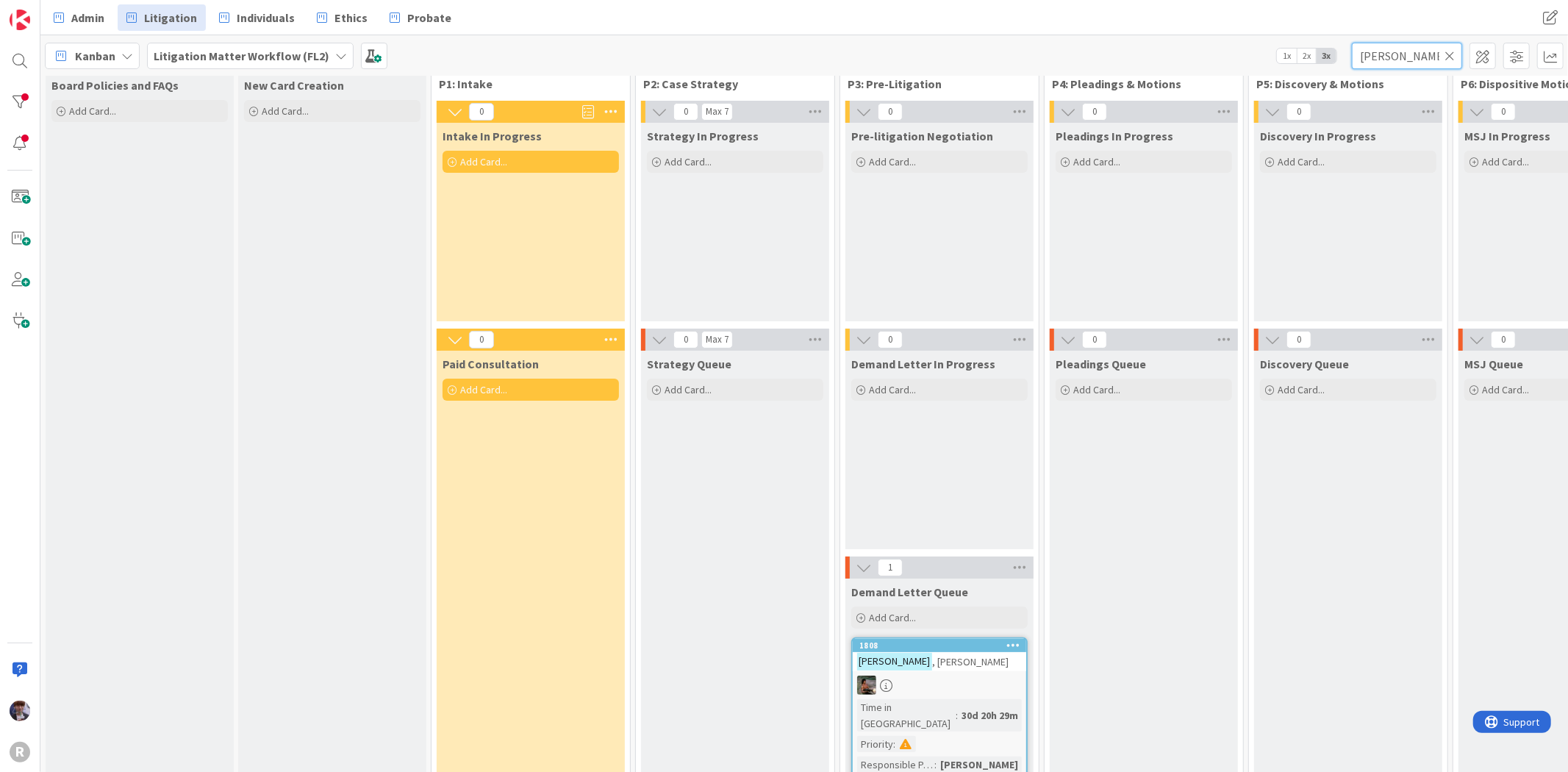
scroll to position [76, 0]
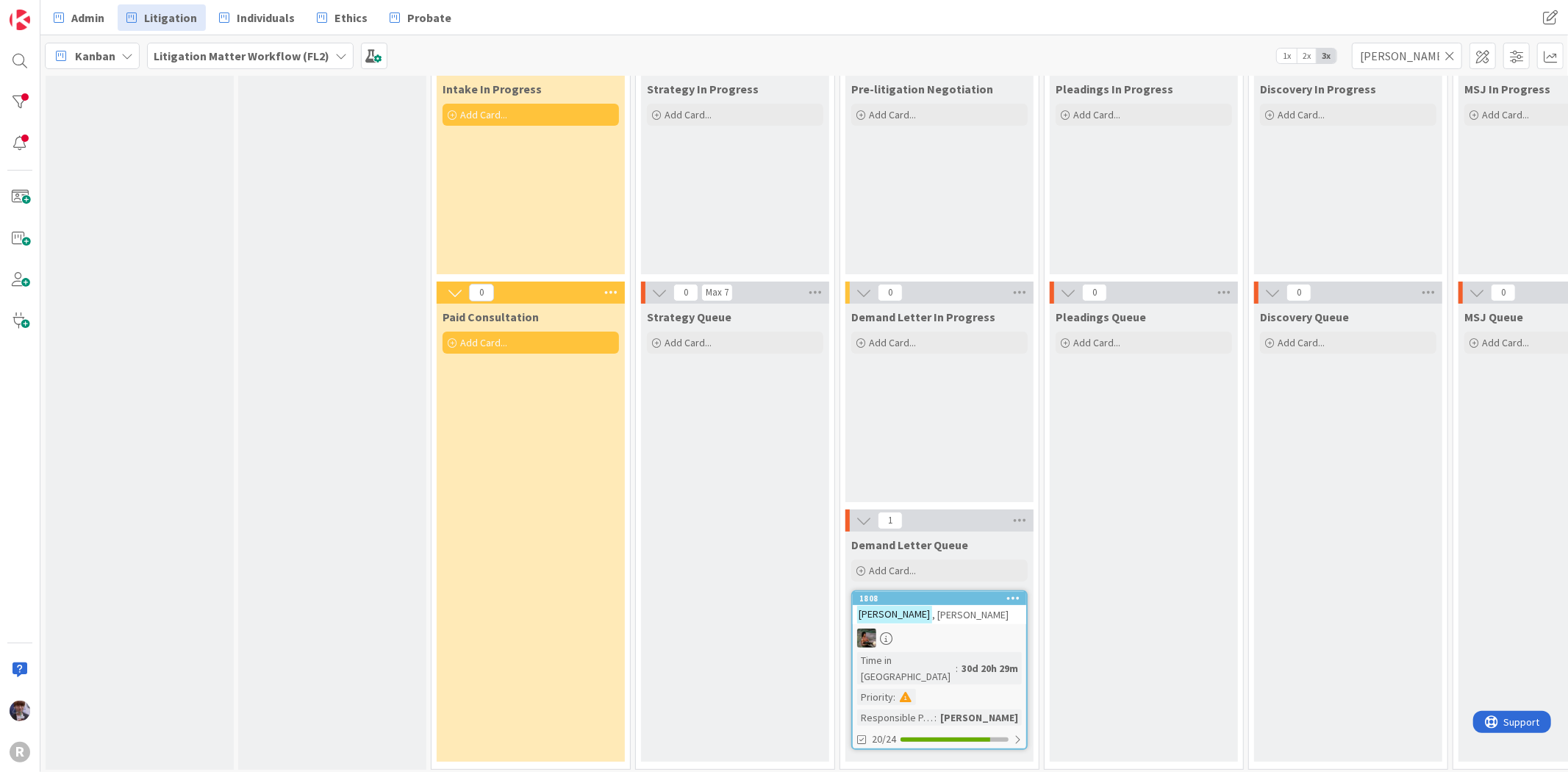
click at [967, 614] on div "[PERSON_NAME]" at bounding box center [939, 615] width 173 height 19
type textarea "x"
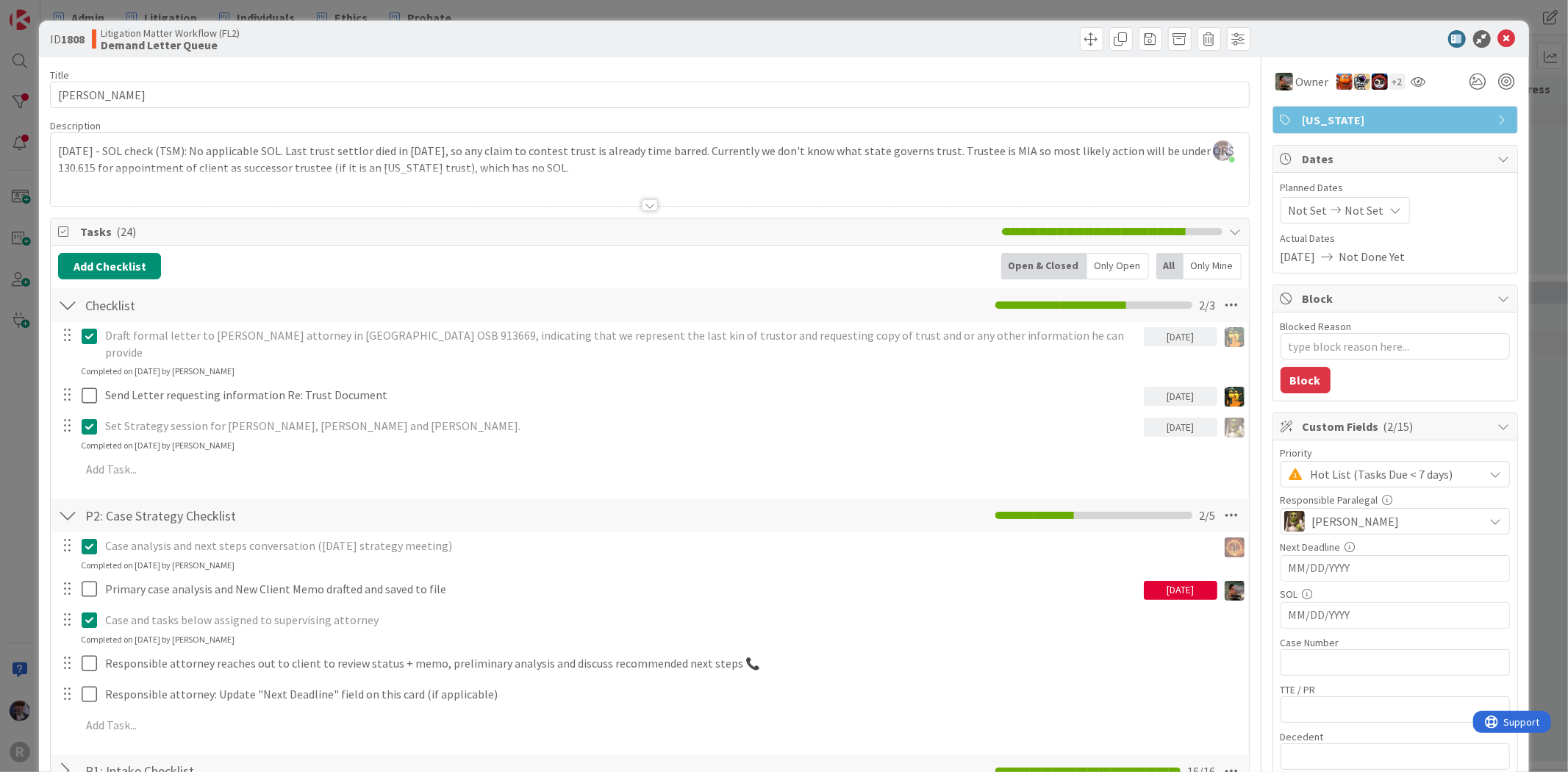
click at [1089, 269] on div "Only Open" at bounding box center [1118, 266] width 62 height 27
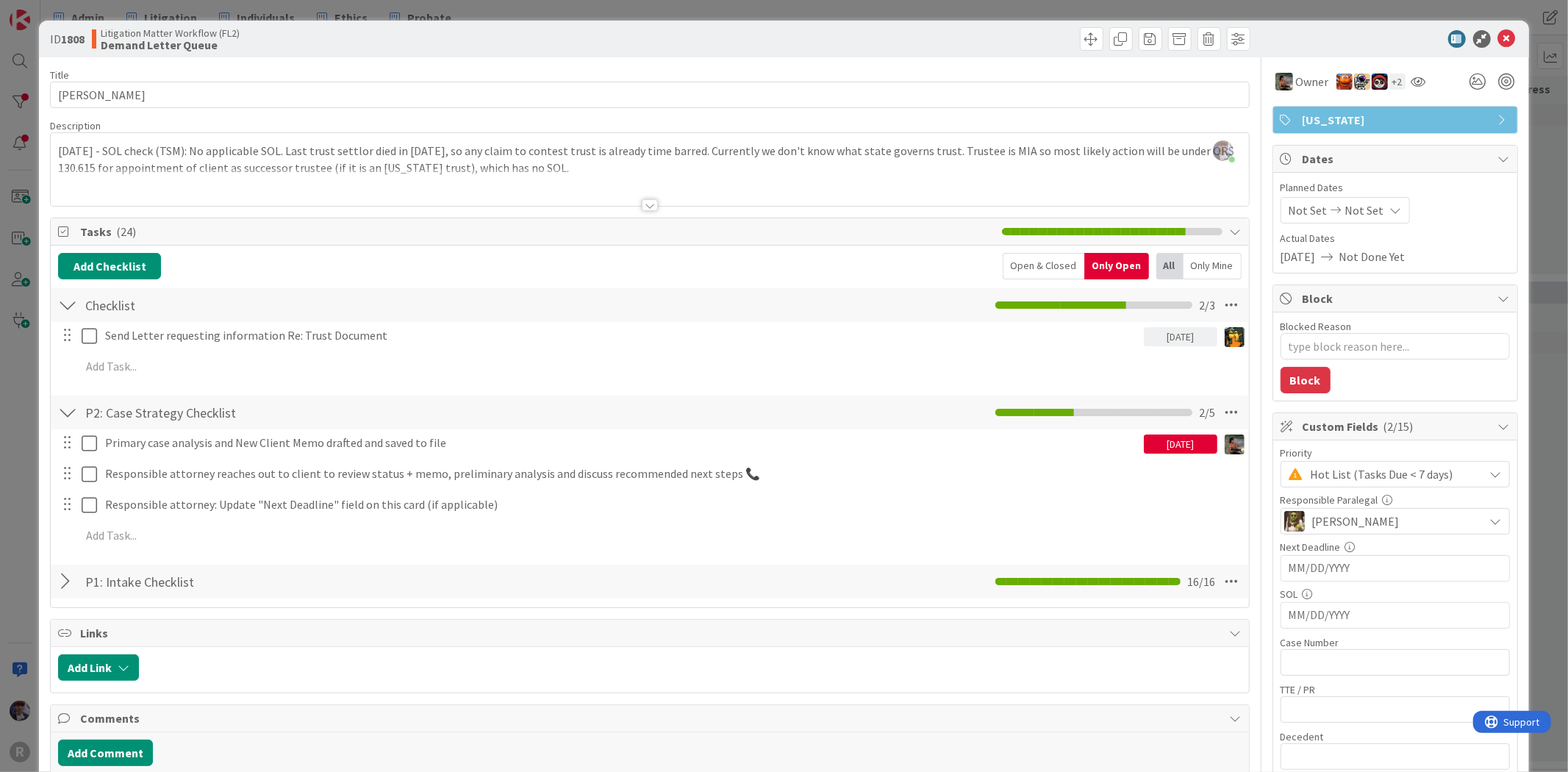
click at [5, 462] on div "ID 1808 Litigation Matter Workflow (FL2) Demand Letter Queue Title 16 / 128 [PE…" at bounding box center [784, 386] width 1568 height 772
